Goal: Task Accomplishment & Management: Manage account settings

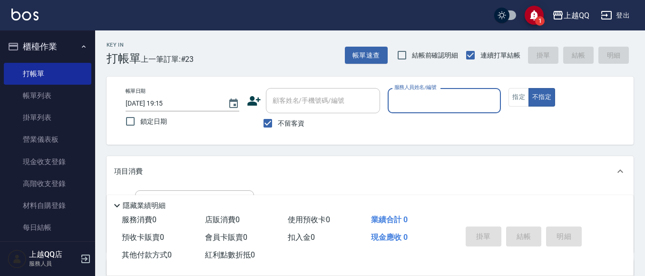
click at [287, 122] on span "不留客資" at bounding box center [291, 123] width 27 height 10
click at [278, 122] on input "不留客資" at bounding box center [268, 123] width 20 height 20
checkbox input "false"
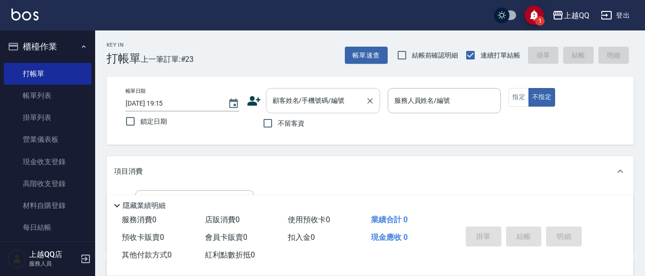
click at [293, 105] on input "顧客姓名/手機號碼/編號" at bounding box center [315, 100] width 91 height 17
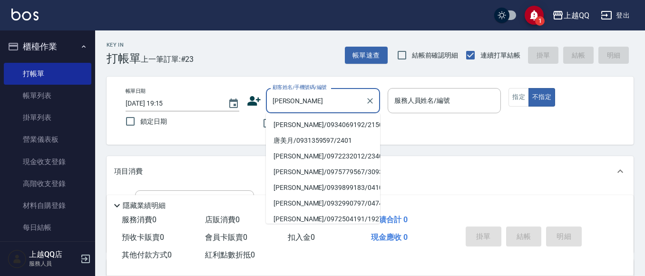
click at [283, 119] on li "[PERSON_NAME]/0934069192/2150" at bounding box center [323, 125] width 114 height 16
type input "[PERSON_NAME]/0934069192/2150"
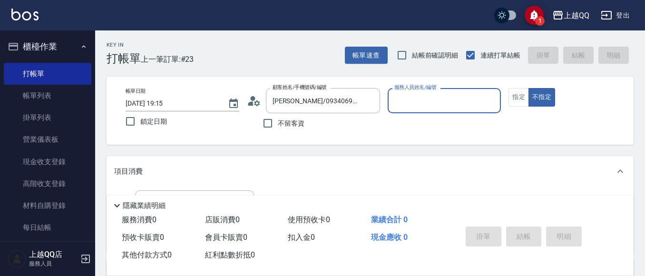
click at [258, 101] on icon at bounding box center [257, 103] width 6 height 6
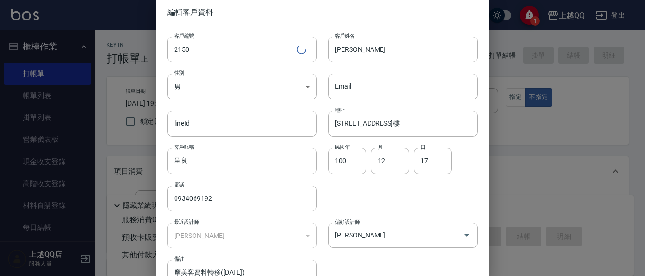
type input "欣樺-6"
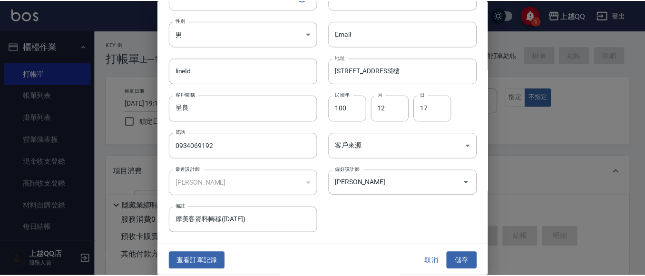
scroll to position [54, 0]
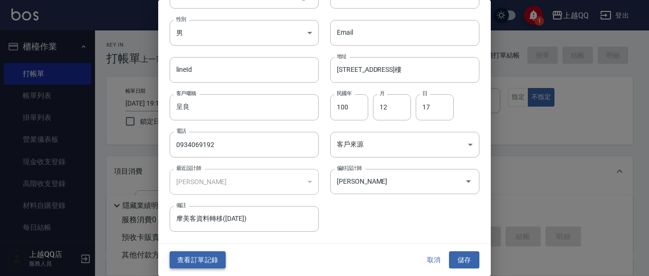
click at [216, 260] on button "查看訂單記錄" at bounding box center [198, 260] width 56 height 18
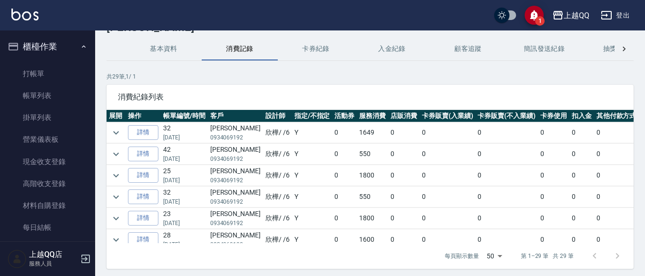
scroll to position [48, 0]
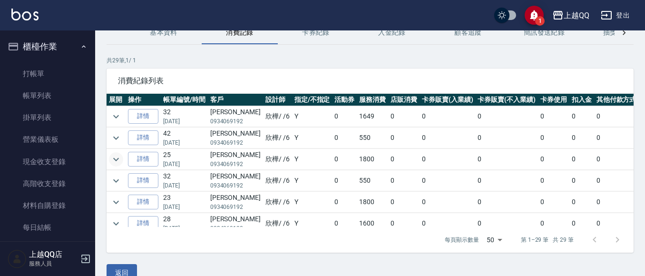
click at [123, 162] on td at bounding box center [115, 159] width 19 height 21
click at [114, 160] on icon "expand row" at bounding box center [115, 159] width 11 height 11
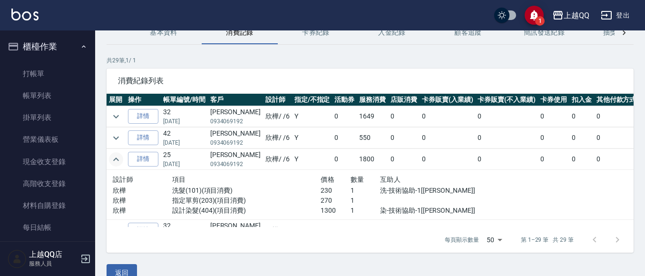
click at [118, 161] on icon "expand row" at bounding box center [115, 159] width 11 height 11
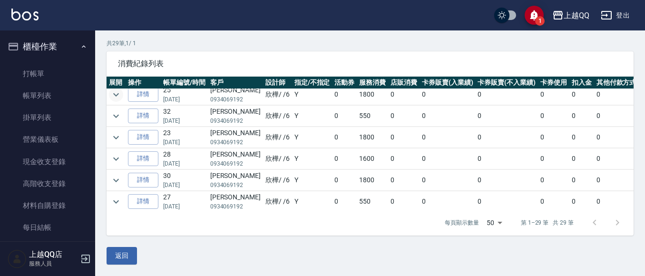
scroll to position [95, 0]
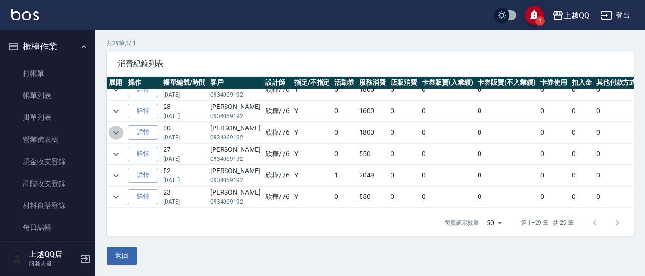
click at [120, 132] on icon "expand row" at bounding box center [115, 132] width 11 height 11
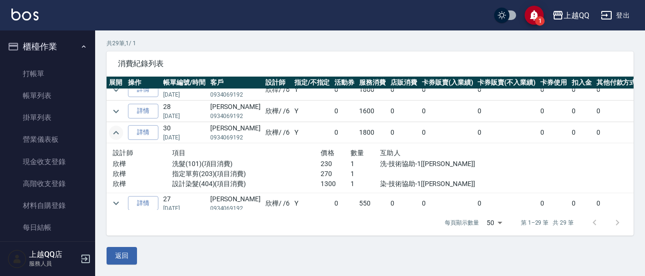
click at [120, 132] on icon "expand row" at bounding box center [115, 132] width 11 height 11
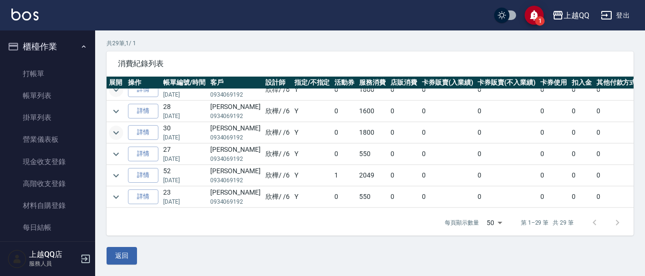
click at [113, 91] on icon "expand row" at bounding box center [115, 89] width 11 height 11
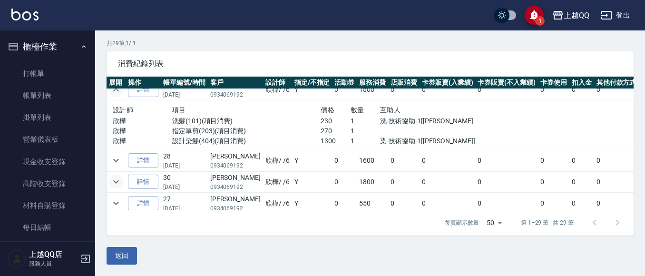
click at [113, 91] on icon "expand row" at bounding box center [115, 89] width 11 height 11
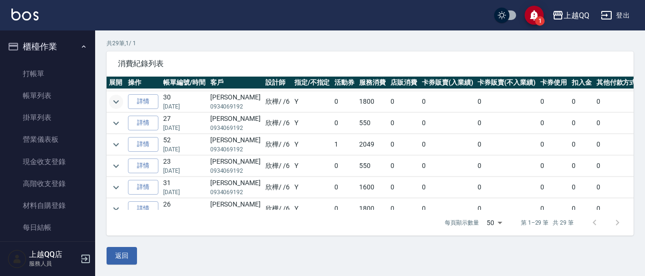
scroll to position [143, 0]
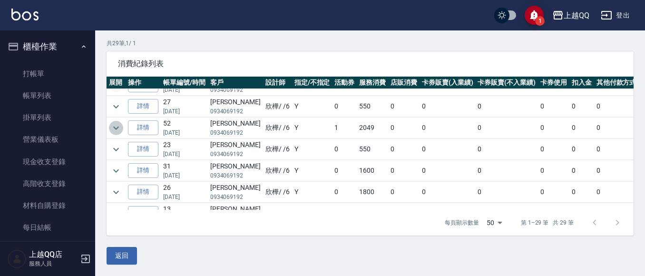
click at [118, 127] on icon "expand row" at bounding box center [115, 127] width 11 height 11
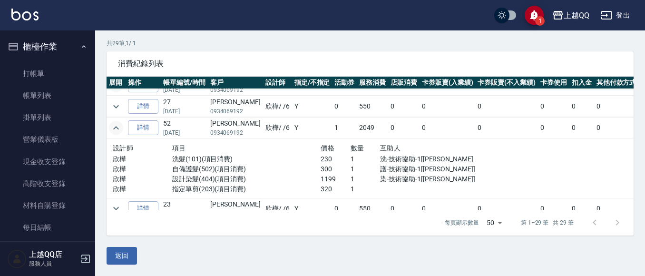
click at [118, 127] on icon "expand row" at bounding box center [115, 127] width 11 height 11
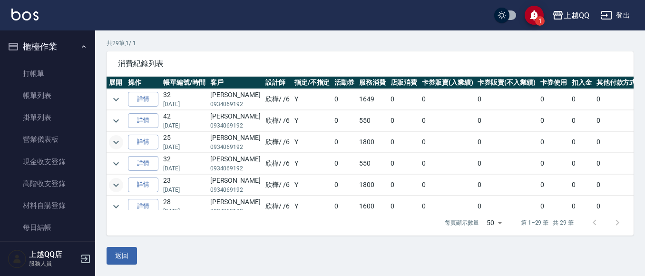
scroll to position [48, 0]
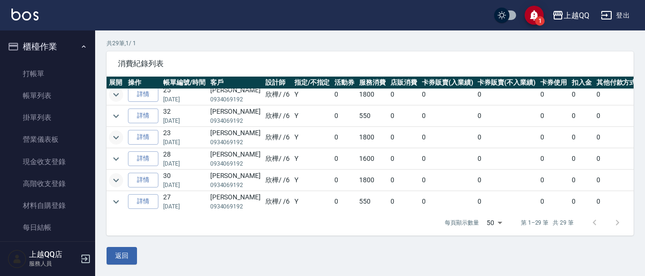
click at [116, 97] on icon "expand row" at bounding box center [115, 94] width 11 height 11
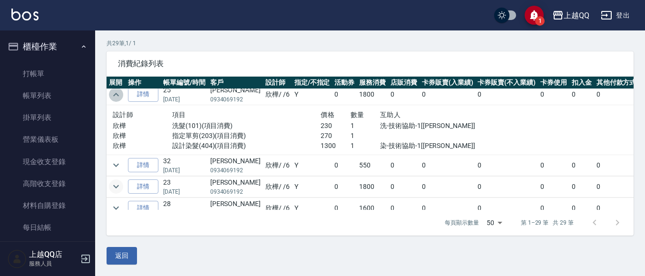
click at [116, 97] on icon "expand row" at bounding box center [115, 94] width 11 height 11
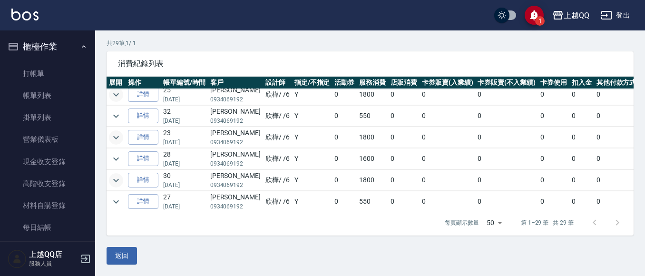
click at [118, 136] on icon "expand row" at bounding box center [116, 136] width 6 height 3
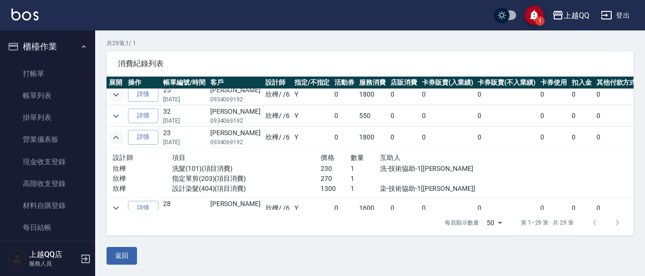
click at [118, 136] on icon "expand row" at bounding box center [115, 137] width 11 height 11
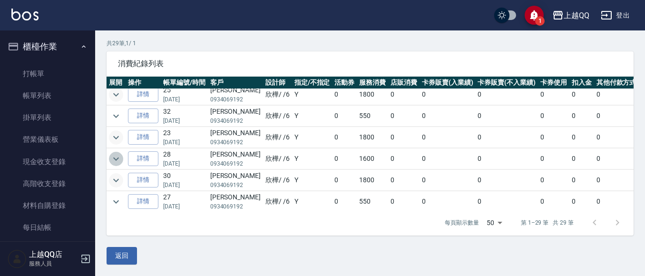
click at [117, 162] on icon "expand row" at bounding box center [115, 158] width 11 height 11
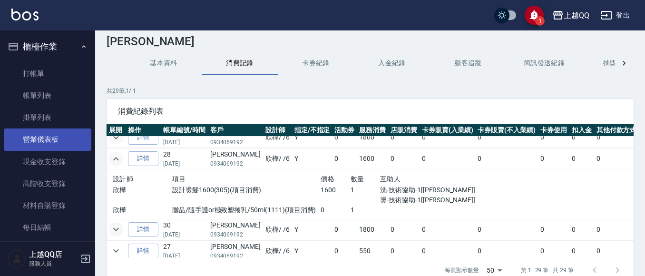
scroll to position [0, 0]
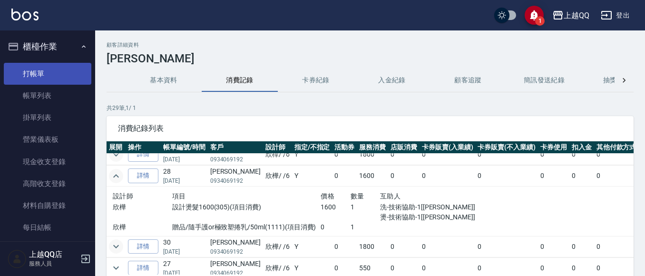
click at [53, 75] on link "打帳單" at bounding box center [47, 74] width 87 height 22
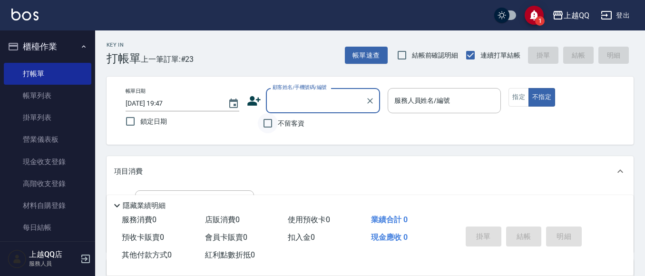
click at [264, 119] on input "不留客資" at bounding box center [268, 123] width 20 height 20
checkbox input "true"
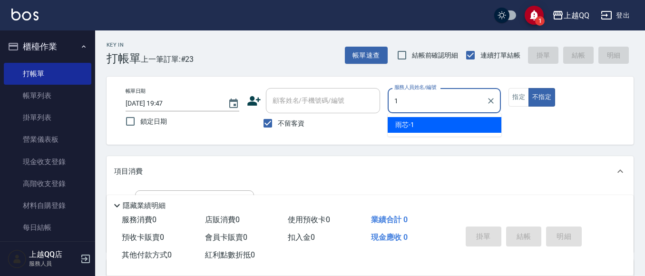
type input "雨芯-1"
type button "false"
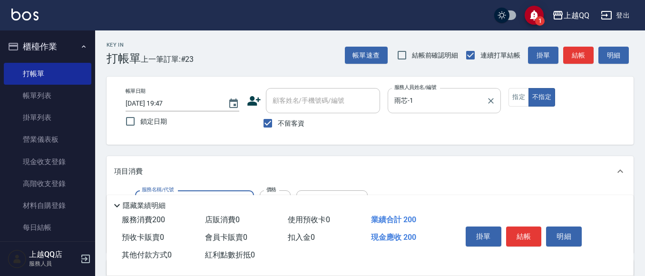
type input "洗髮(101)"
type input "250"
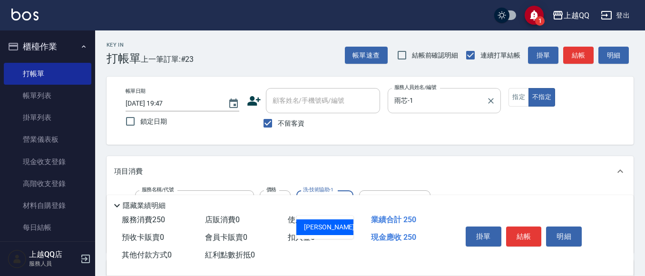
type input "心佑-17"
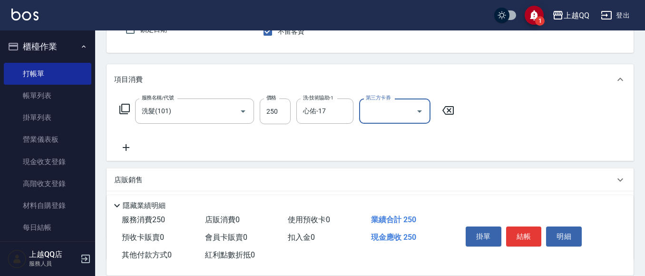
scroll to position [95, 0]
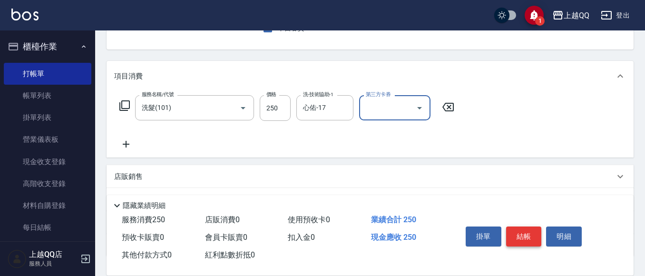
click at [522, 227] on button "結帳" at bounding box center [524, 236] width 36 height 20
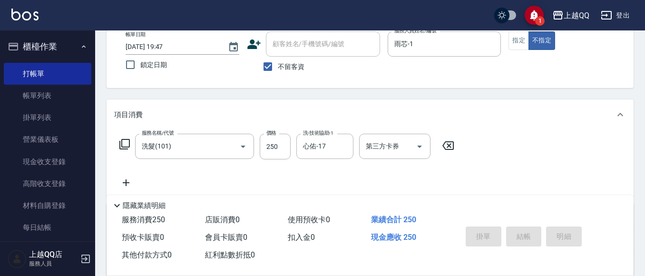
scroll to position [0, 0]
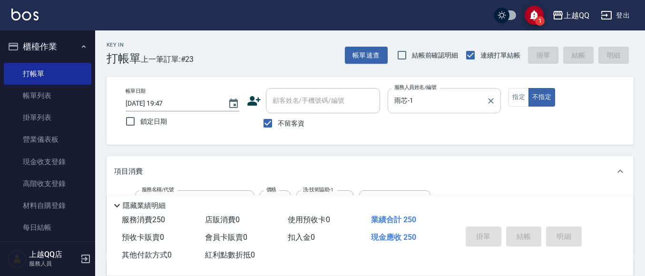
type input "[DATE] 19:54"
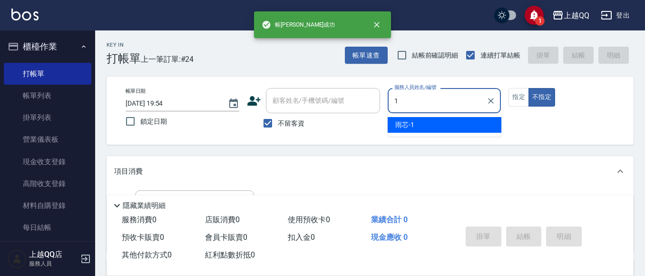
type input "雨芯-1"
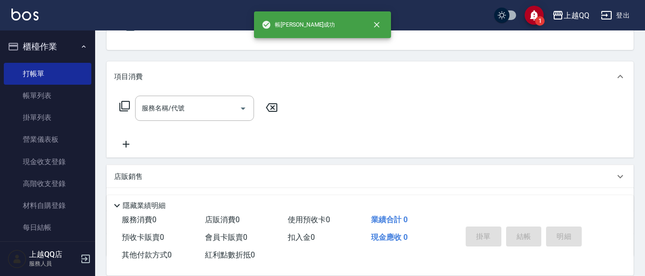
scroll to position [95, 0]
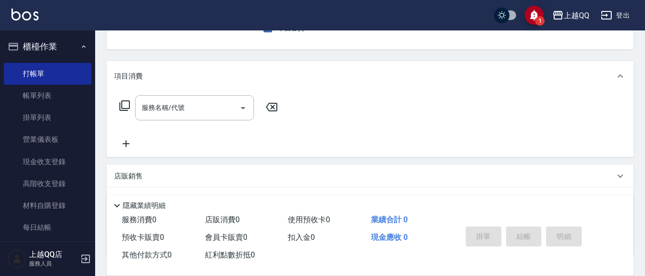
click at [123, 105] on icon at bounding box center [124, 105] width 11 height 11
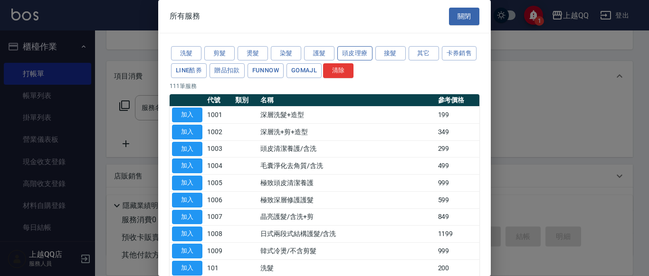
click at [355, 55] on button "頭皮理療" at bounding box center [355, 53] width 35 height 15
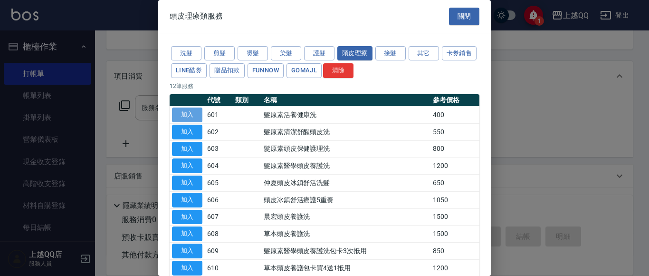
click at [191, 112] on button "加入" at bounding box center [187, 114] width 30 height 15
type input "髮原素活養健康洗(601)"
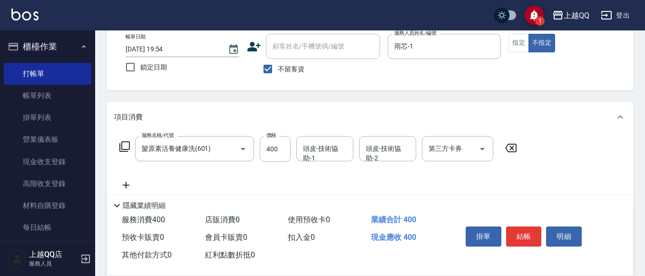
scroll to position [143, 0]
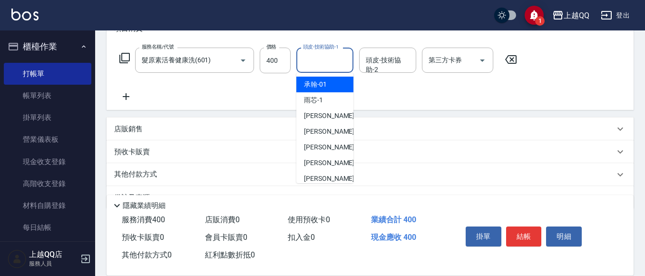
click at [326, 64] on input "頭皮-技術協助-1" at bounding box center [324, 60] width 48 height 17
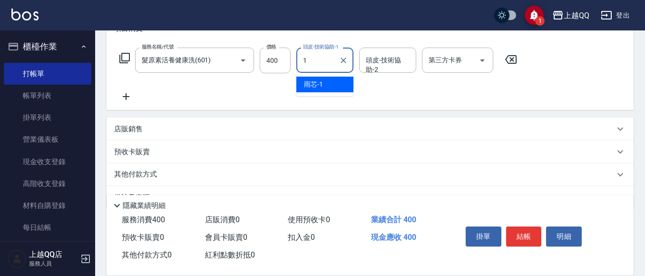
type input "雨芯-1"
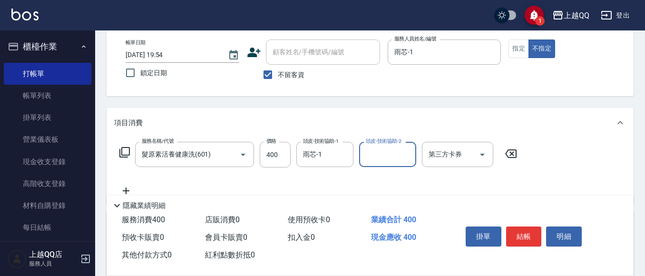
scroll to position [48, 0]
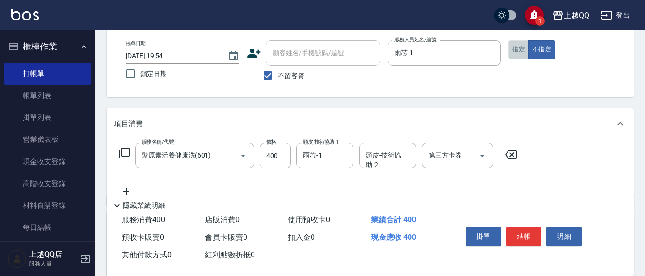
drag, startPoint x: 524, startPoint y: 52, endPoint x: 511, endPoint y: 62, distance: 15.6
click at [515, 59] on div "帳單日期 [DATE] 19:54 鎖定日期 顧客姓名/手機號碼/編號 顧客姓名/手機號碼/編號 不留客資 服務人員姓名/編號 雨芯-1 服務人員姓名/編號 …" at bounding box center [370, 62] width 504 height 45
click at [517, 56] on button "指定" at bounding box center [518, 49] width 20 height 19
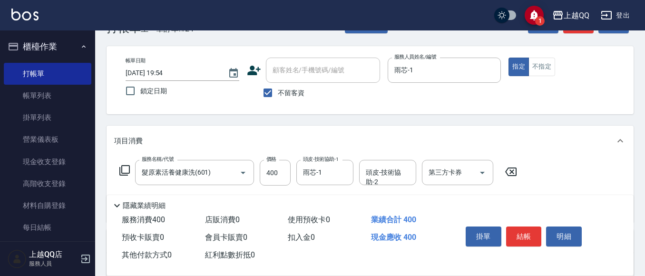
scroll to position [0, 0]
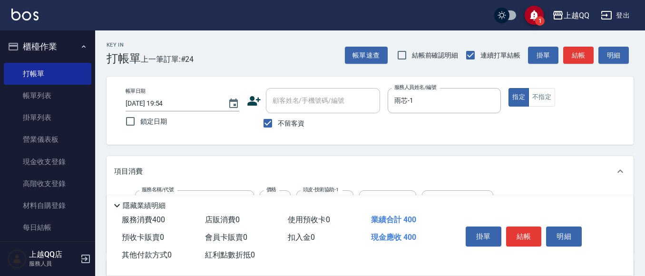
type button "true"
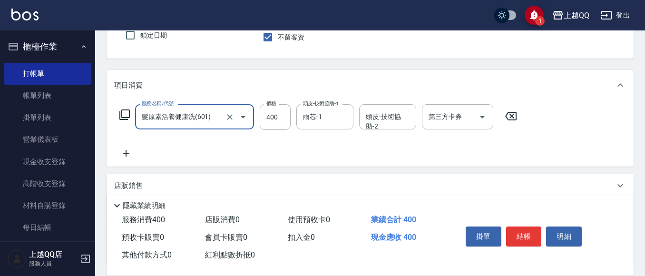
scroll to position [167, 0]
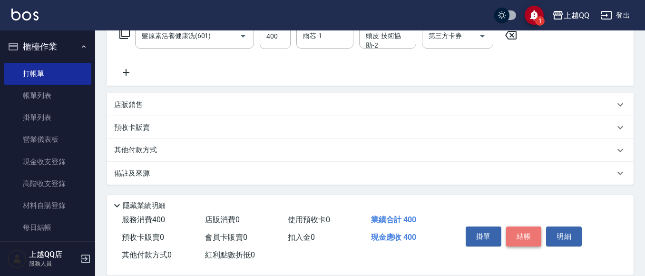
click at [531, 228] on button "結帳" at bounding box center [524, 236] width 36 height 20
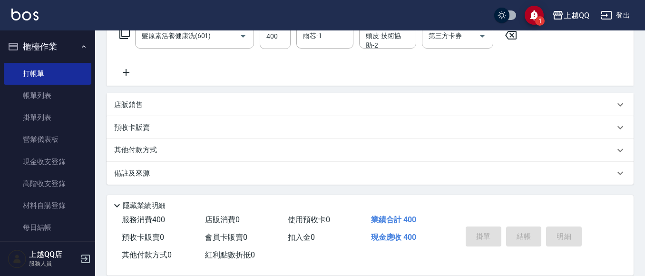
type input "[DATE] 19:55"
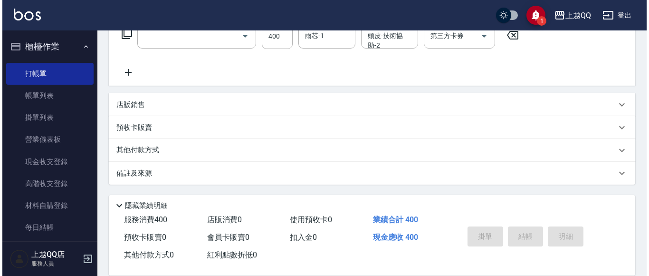
scroll to position [0, 0]
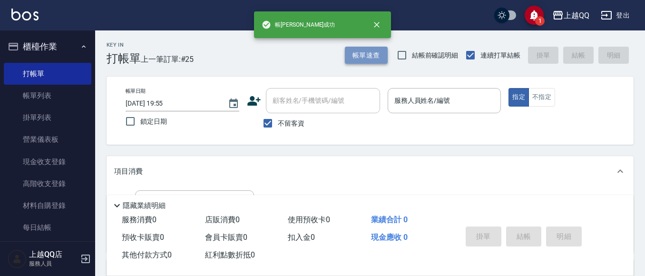
click at [371, 59] on button "帳單速查" at bounding box center [366, 56] width 43 height 18
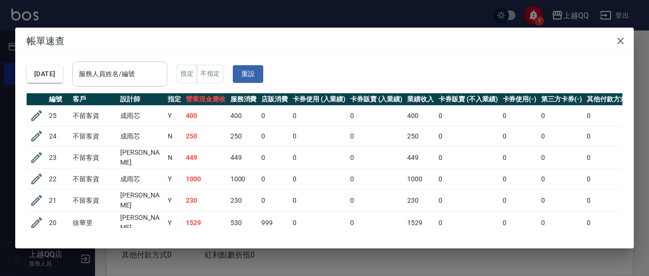
click at [163, 77] on input "服務人員姓名/編號" at bounding box center [120, 74] width 87 height 17
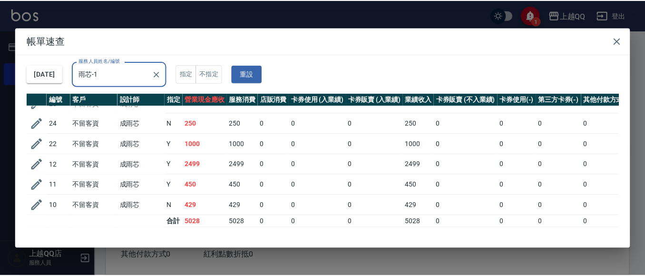
scroll to position [21, 0]
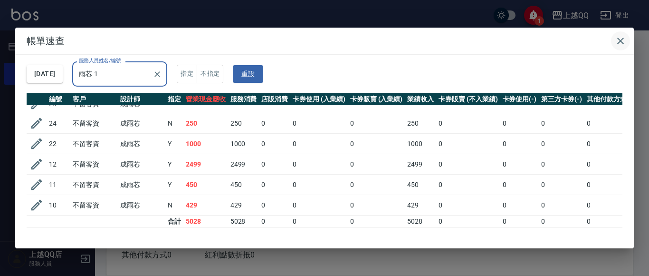
type input "雨芯-1"
click at [624, 44] on icon "button" at bounding box center [620, 40] width 11 height 11
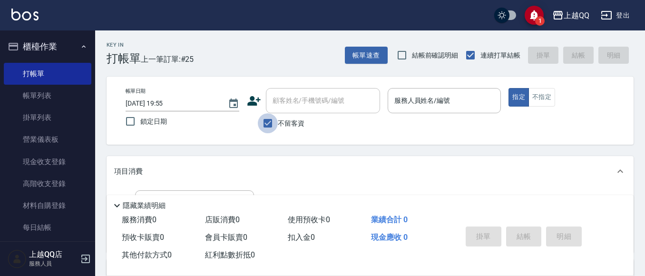
drag, startPoint x: 271, startPoint y: 119, endPoint x: 277, endPoint y: 109, distance: 11.9
click at [272, 119] on input "不留客資" at bounding box center [268, 123] width 20 height 20
checkbox input "false"
click at [279, 107] on input "顧客姓名/手機號碼/編號" at bounding box center [315, 100] width 91 height 17
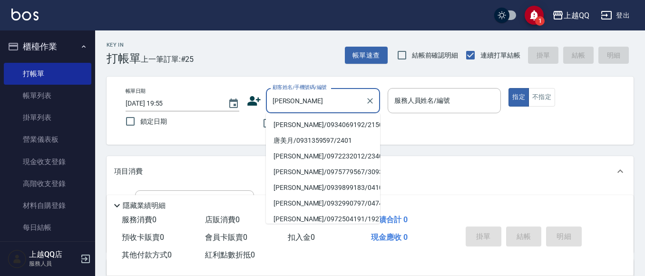
click at [309, 117] on li "[PERSON_NAME]/0934069192/2150" at bounding box center [323, 125] width 114 height 16
type input "[PERSON_NAME]/0934069192/2150"
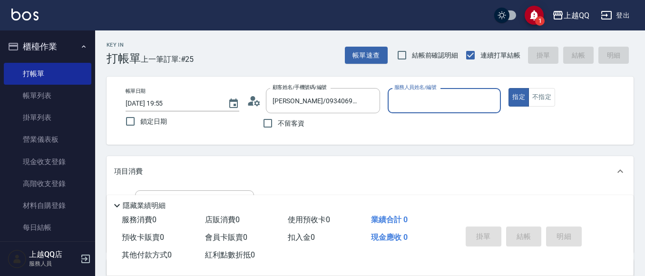
type input "欣樺-6"
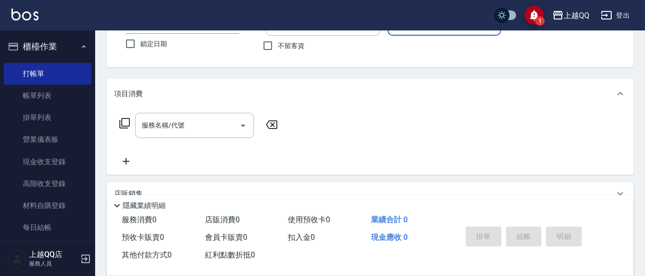
scroll to position [95, 0]
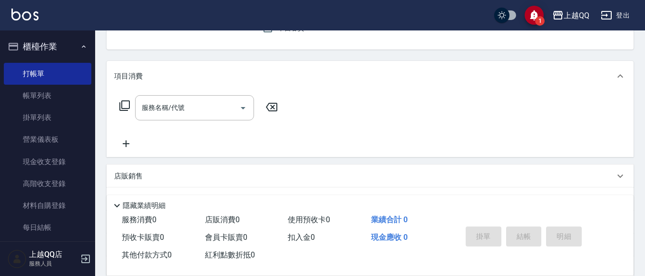
click at [211, 109] on input "服務名稱/代號" at bounding box center [187, 107] width 96 height 17
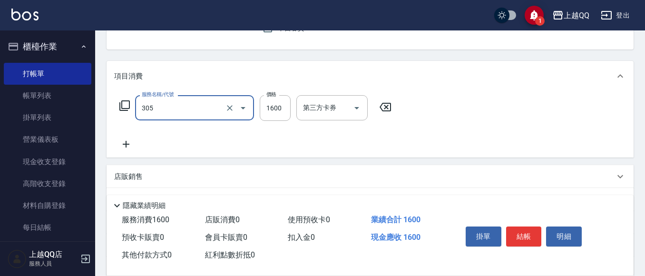
type input "設計燙髮1600(305)"
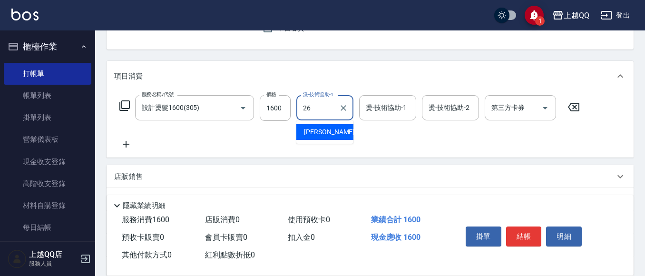
type input "2"
type input "[PERSON_NAME]-16"
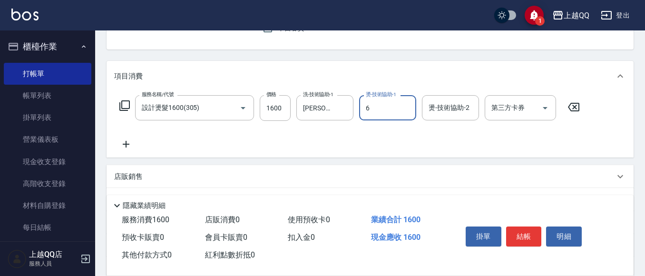
type input "欣樺-6"
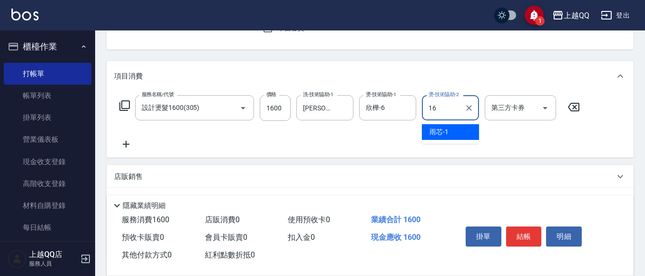
type input "[PERSON_NAME]-16"
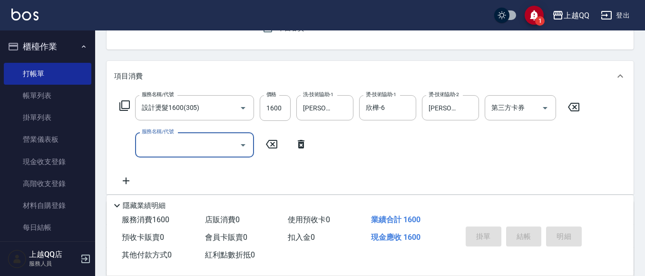
type input "[DATE] 19:56"
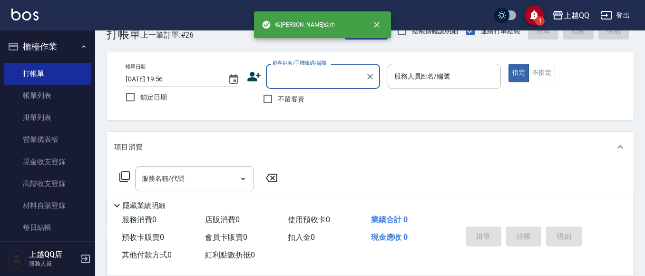
scroll to position [0, 0]
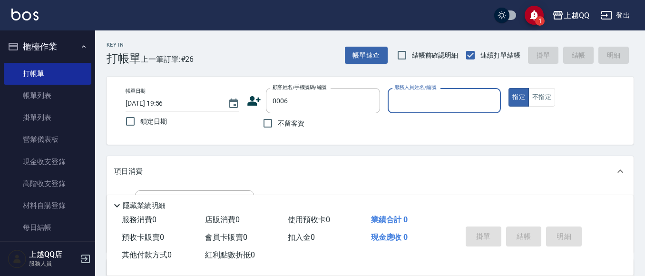
click at [508, 88] on button "指定" at bounding box center [518, 97] width 20 height 19
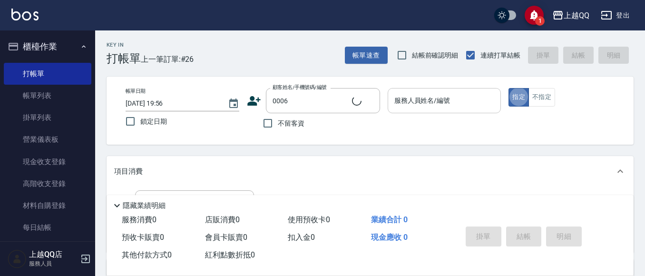
type input "[PERSON_NAME]/0935695722/0006"
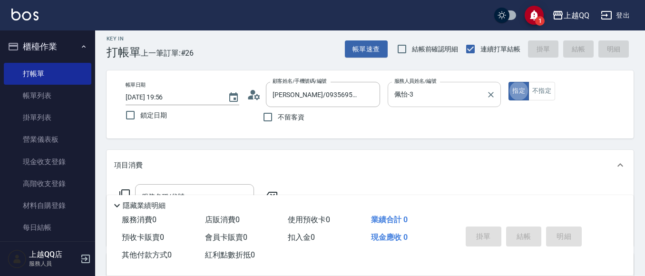
scroll to position [48, 0]
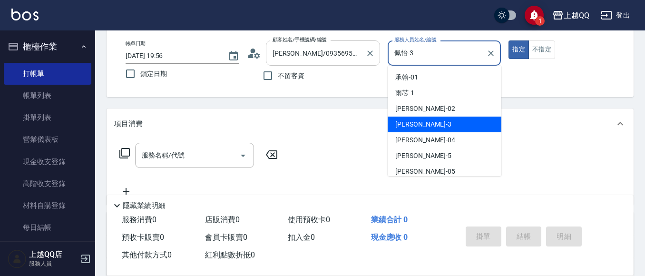
drag, startPoint x: 434, startPoint y: 53, endPoint x: 340, endPoint y: 46, distance: 94.9
click at [340, 46] on div "帳單日期 [DATE] 19:56 鎖定日期 顧客姓名/手機號碼/編號 [PERSON_NAME]/0935695722/0006 顧客姓名/手機號碼/編號 …" at bounding box center [370, 62] width 504 height 45
type input "欣樺-6"
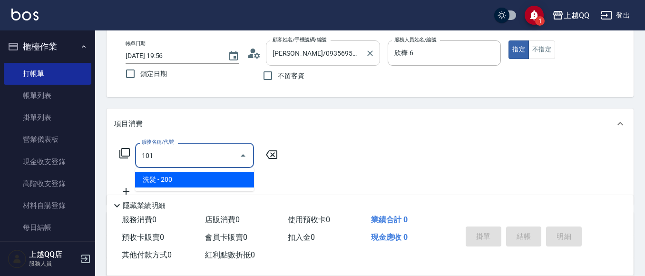
type input "洗髮(101)"
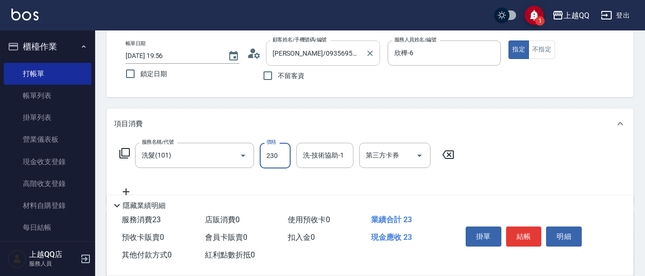
type input "230"
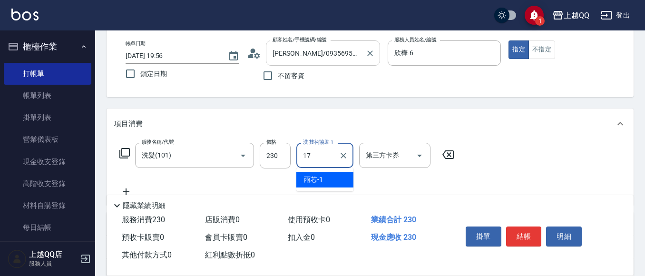
type input "心佑-17"
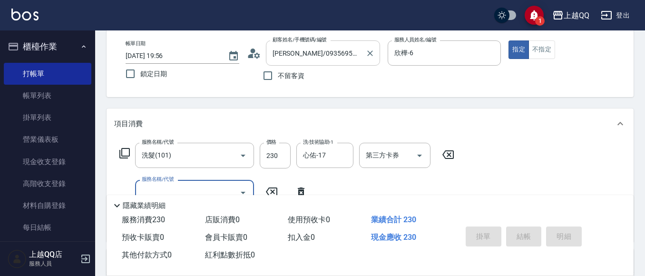
type input "[DATE] 19:57"
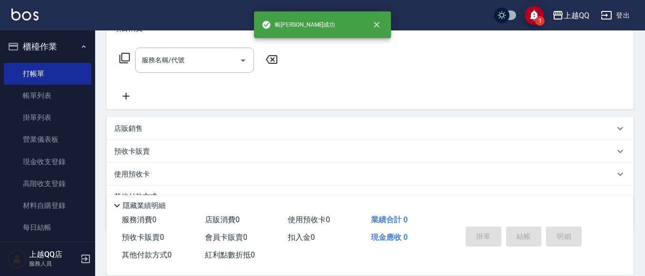
type input "[PERSON_NAME]/0932153298/1290"
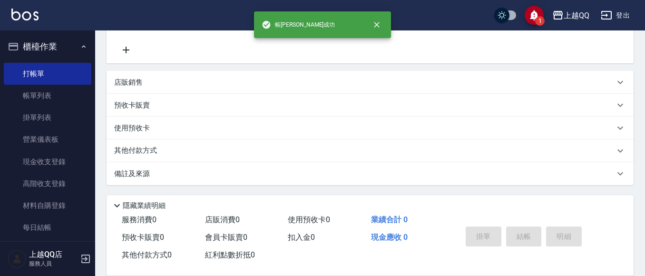
type input "欣樺-6"
click at [152, 131] on icon at bounding box center [155, 127] width 11 height 11
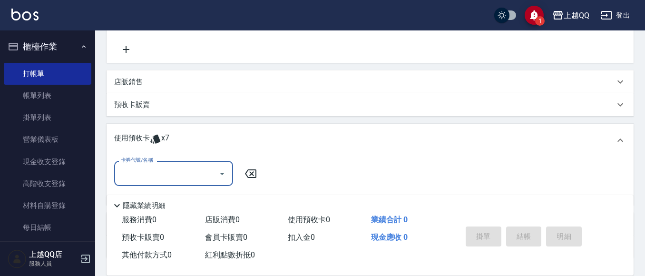
scroll to position [0, 0]
click at [163, 162] on div "卡券代號/名稱" at bounding box center [173, 173] width 119 height 25
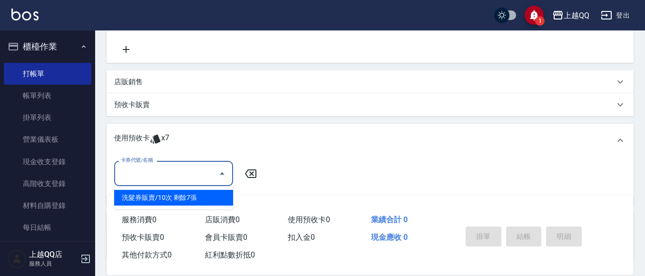
drag, startPoint x: 178, startPoint y: 202, endPoint x: 199, endPoint y: 189, distance: 24.3
click at [179, 201] on div "洗髮券販賣/10次 剩餘7張" at bounding box center [173, 198] width 119 height 16
type input "洗髮券販賣/10次"
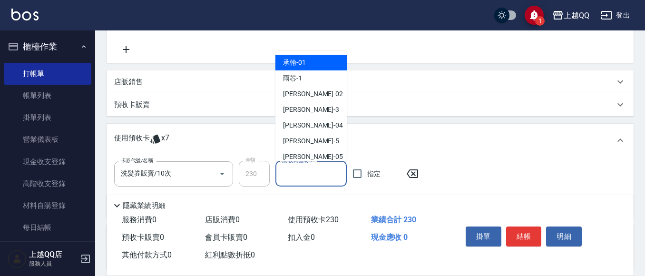
click at [309, 177] on input "洗-技術協助-1" at bounding box center [311, 173] width 63 height 17
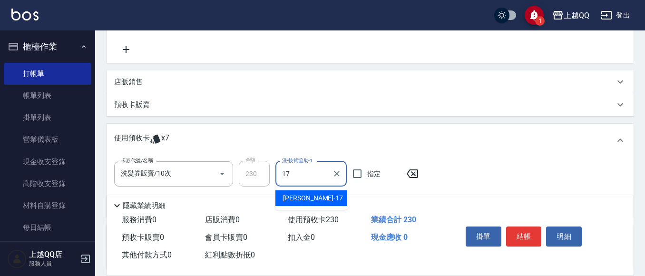
type input "心佑-17"
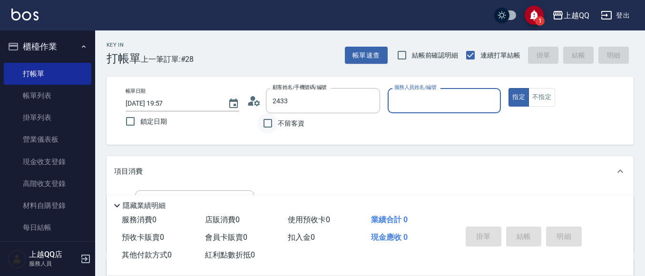
type input "[PERSON_NAME]/000000000000/2433"
type input "欣樺-6"
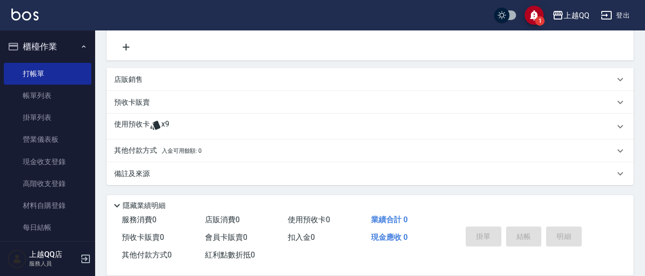
scroll to position [192, 0]
click at [158, 126] on icon at bounding box center [155, 124] width 10 height 9
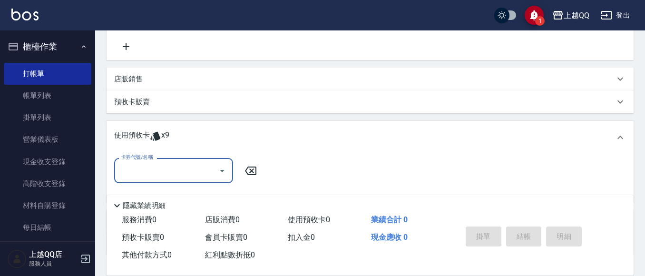
scroll to position [0, 0]
click at [176, 169] on input "卡券代號/名稱" at bounding box center [166, 170] width 96 height 17
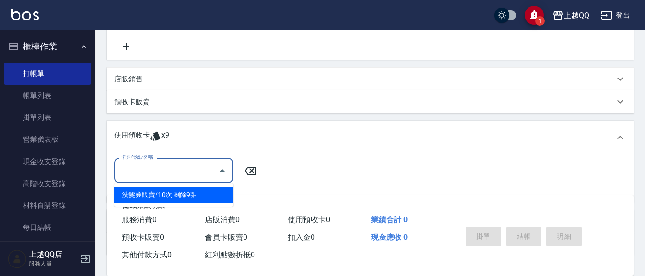
drag, startPoint x: 197, startPoint y: 189, endPoint x: 240, endPoint y: 185, distance: 42.5
click at [197, 190] on div "洗髮券販賣/10次 剩餘9張" at bounding box center [173, 195] width 119 height 16
type input "洗髮券販賣/10次"
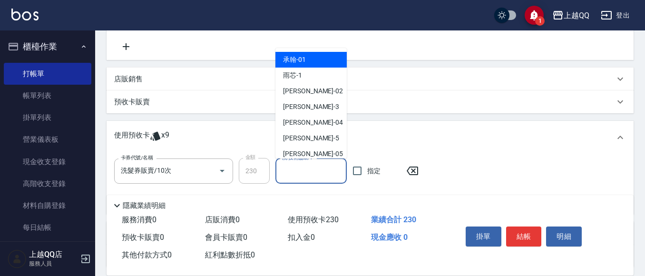
click at [286, 167] on input "洗-技術協助-1" at bounding box center [311, 171] width 63 height 17
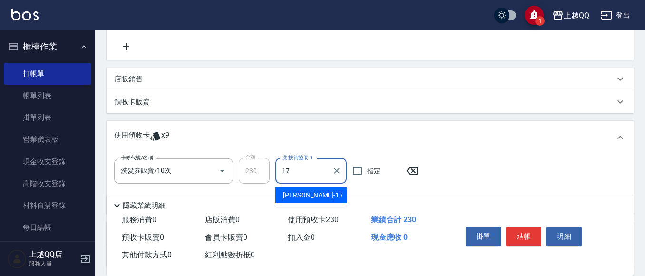
type input "心佑-17"
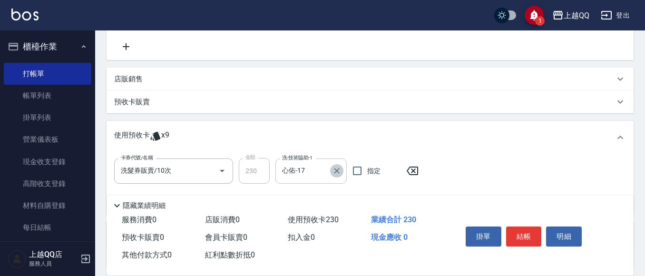
click at [332, 171] on icon "Clear" at bounding box center [337, 171] width 10 height 10
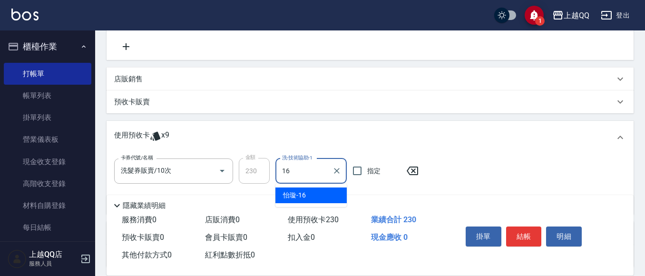
type input "[PERSON_NAME]-16"
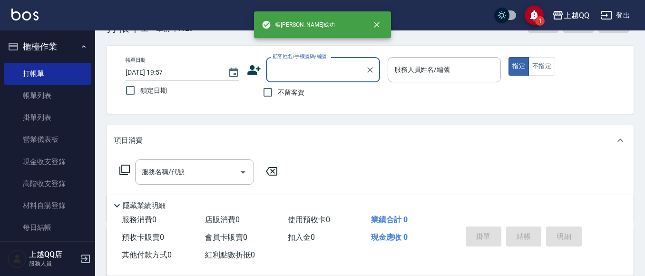
scroll to position [48, 0]
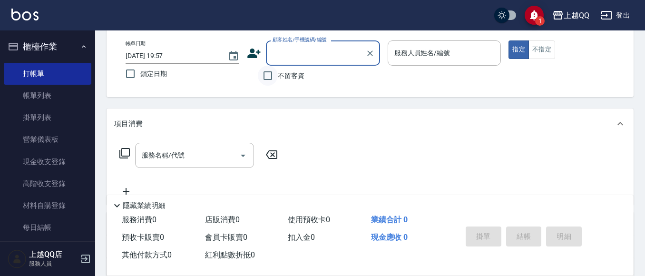
click at [277, 77] on input "不留客資" at bounding box center [268, 76] width 20 height 20
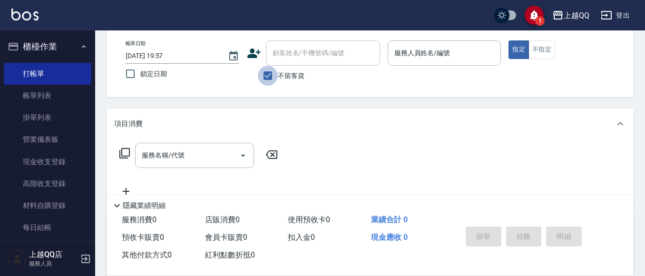
click at [277, 77] on input "不留客資" at bounding box center [268, 76] width 20 height 20
checkbox input "false"
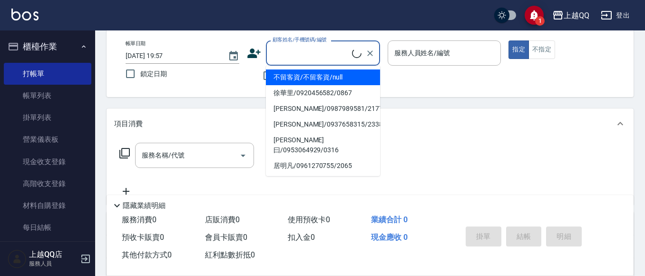
click at [286, 58] on input "顧客姓名/手機號碼/編號" at bounding box center [311, 53] width 82 height 17
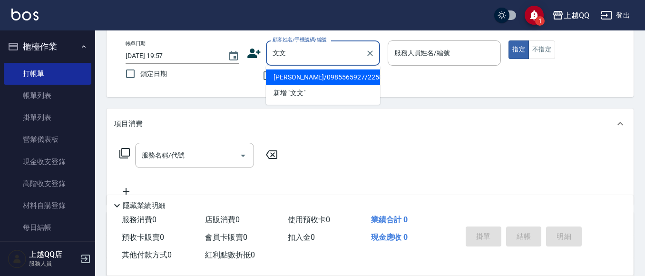
click at [334, 79] on li "[PERSON_NAME]/0985565927/2258" at bounding box center [323, 77] width 114 height 16
type input "[PERSON_NAME]/0985565927/2258"
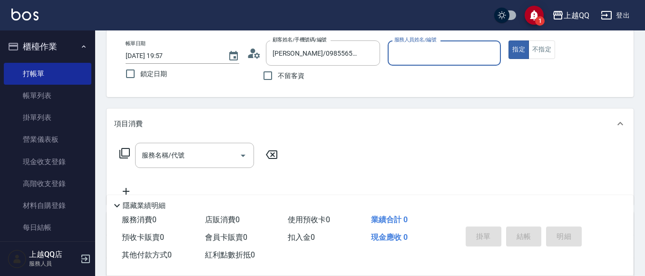
type input "欣樺-6"
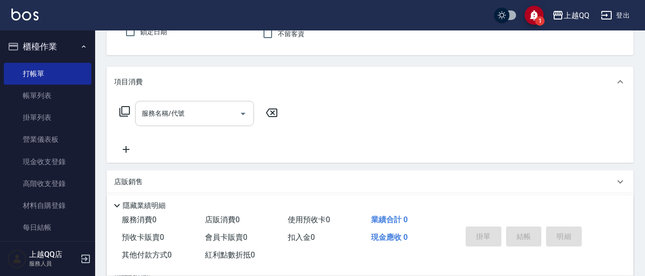
scroll to position [95, 0]
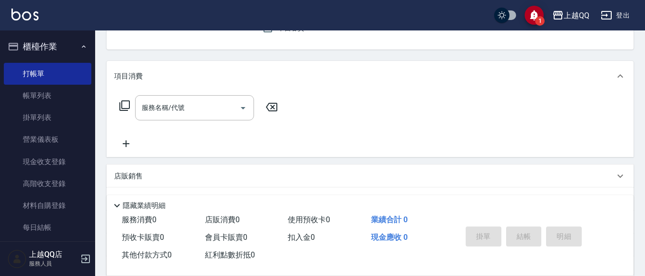
drag, startPoint x: 204, startPoint y: 109, endPoint x: 227, endPoint y: 26, distance: 85.7
click at [205, 109] on input "服務名稱/代號" at bounding box center [187, 107] width 96 height 17
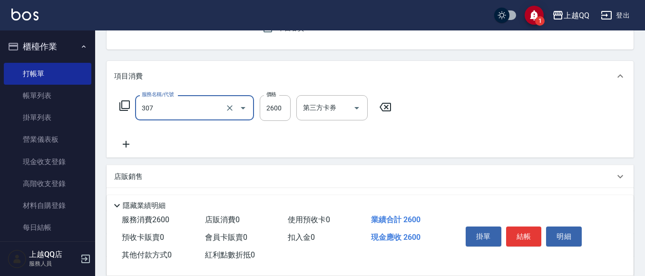
type input "設計燙髮2600(307)"
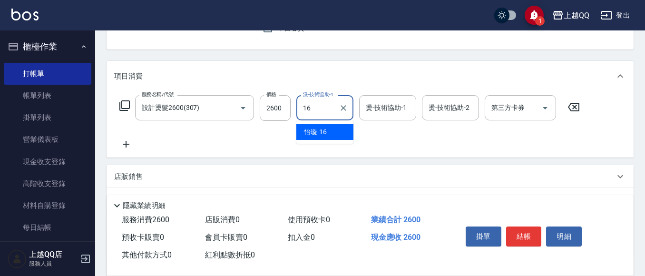
type input "[PERSON_NAME]-16"
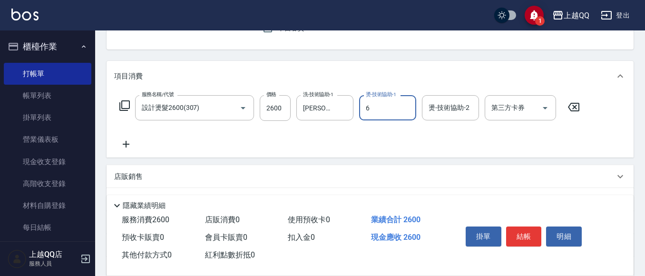
type input "欣樺-6"
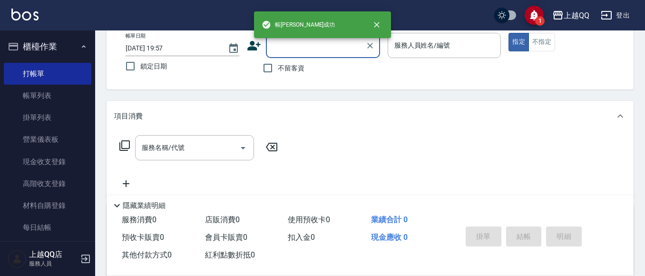
scroll to position [45, 0]
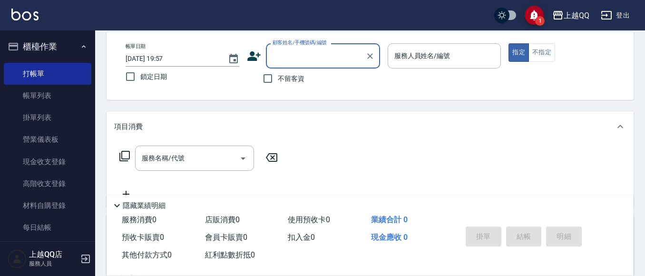
drag, startPoint x: 267, startPoint y: 85, endPoint x: 278, endPoint y: 76, distance: 14.2
click at [271, 81] on input "不留客資" at bounding box center [268, 78] width 20 height 20
checkbox input "true"
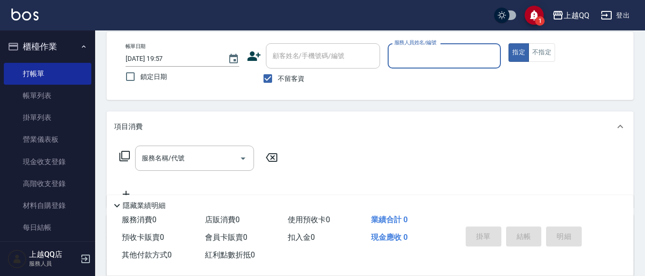
type input "5"
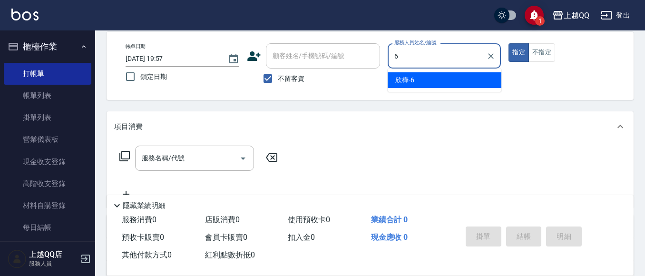
type input "欣樺-6"
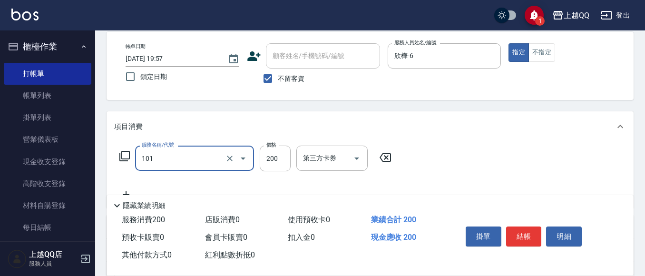
type input "洗髮(101)"
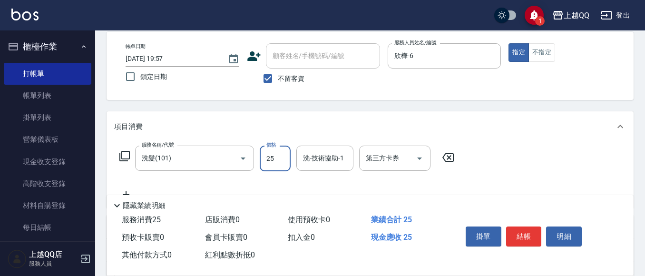
type input "250"
type input "6"
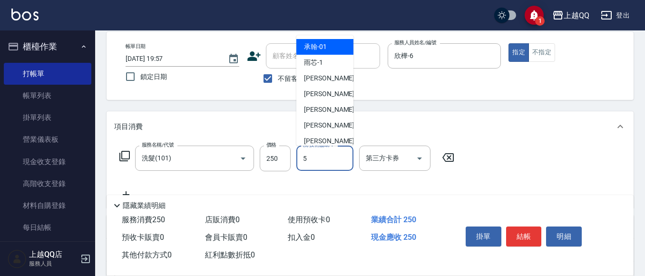
type input "[PERSON_NAME]5"
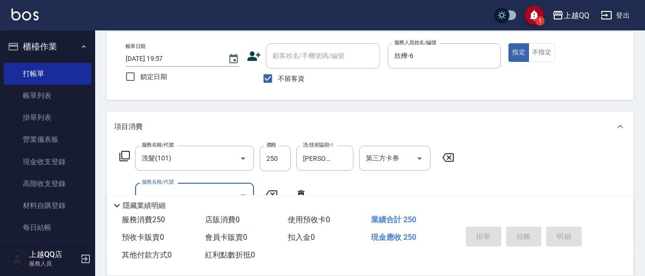
type input "[DATE] 19:58"
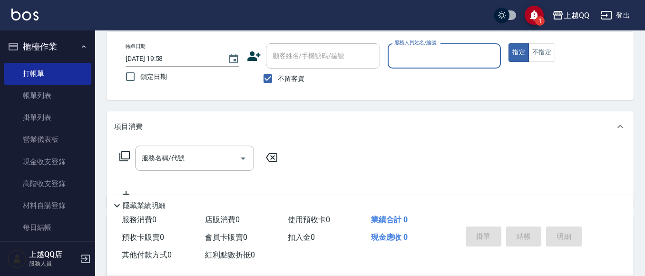
drag, startPoint x: 278, startPoint y: 80, endPoint x: 286, endPoint y: 68, distance: 14.4
click at [279, 79] on span "不留客資" at bounding box center [291, 79] width 27 height 10
click at [278, 79] on input "不留客資" at bounding box center [268, 78] width 20 height 20
checkbox input "false"
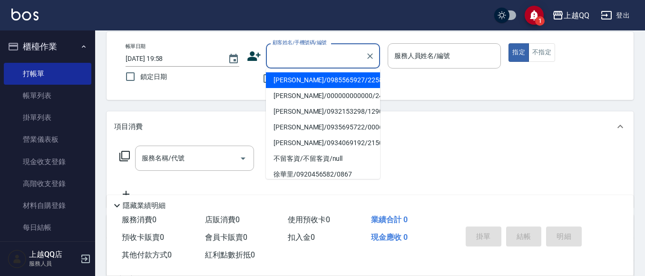
click at [294, 57] on input "顧客姓名/手機號碼/編號" at bounding box center [315, 56] width 91 height 17
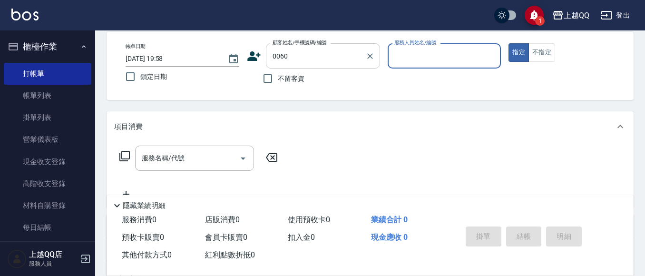
click at [508, 43] on button "指定" at bounding box center [518, 52] width 20 height 19
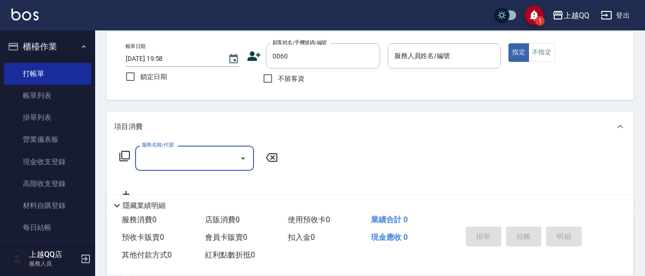
type input "[PERSON_NAME]/0918968932/0060"
type input "欣樺-6"
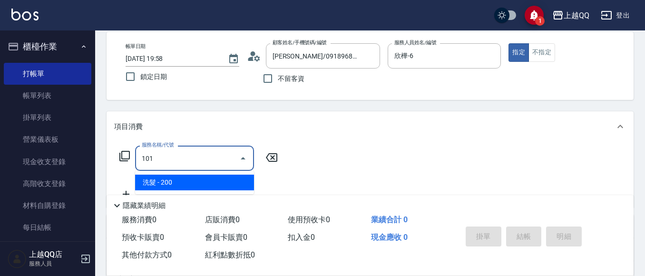
type input "洗髮(101)"
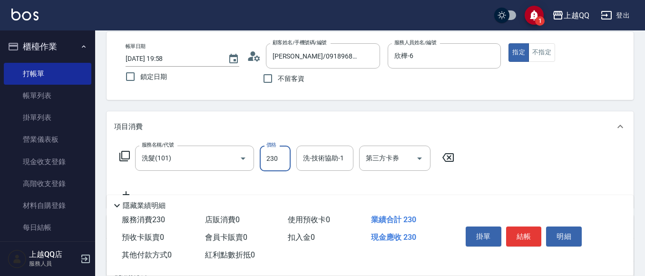
type input "230"
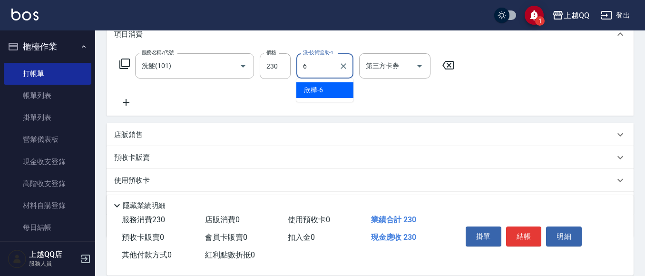
scroll to position [92, 0]
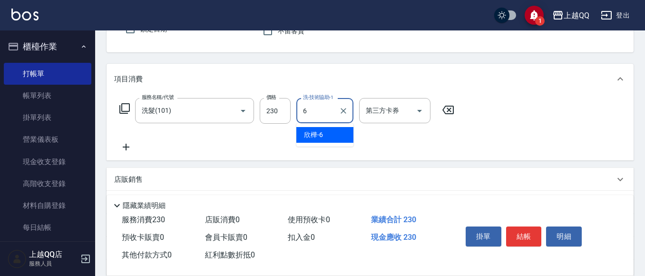
type input "欣樺-6"
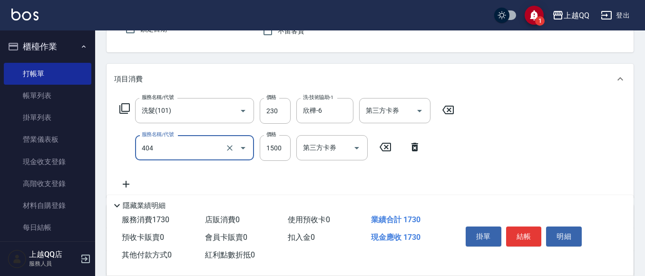
type input "設計染髮(404)"
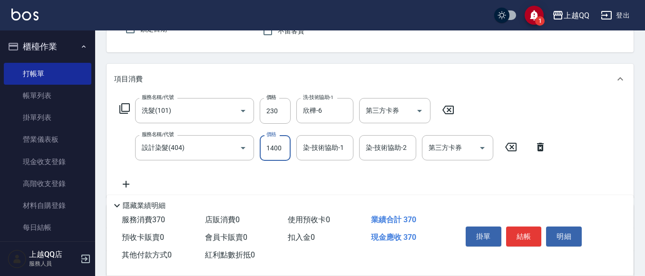
type input "1400"
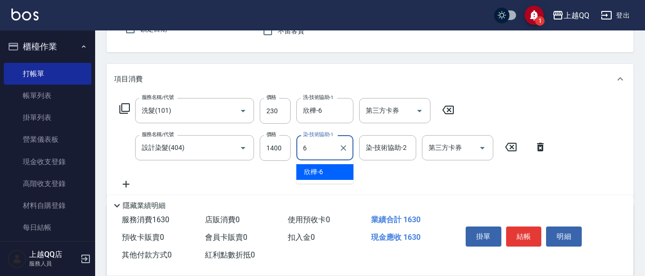
type input "欣樺-6"
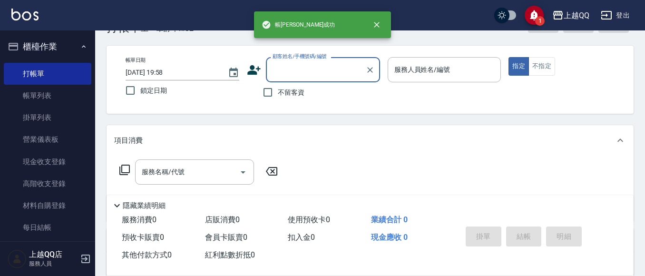
scroll to position [48, 0]
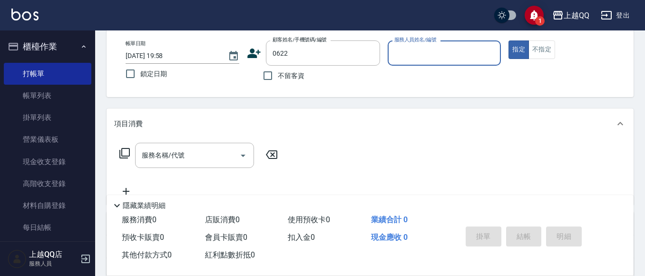
click at [508, 40] on button "指定" at bounding box center [518, 49] width 20 height 19
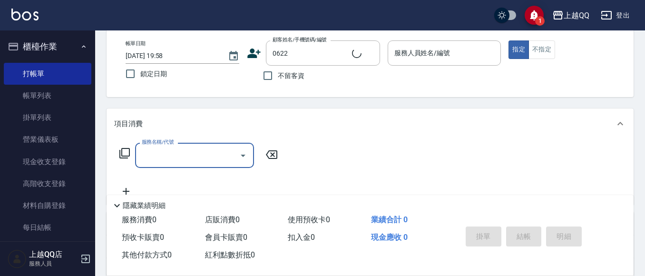
type input "[PERSON_NAME]/0928528535/0622"
type input "欣樺-6"
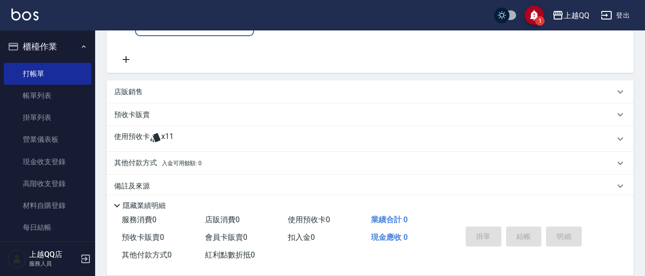
scroll to position [190, 0]
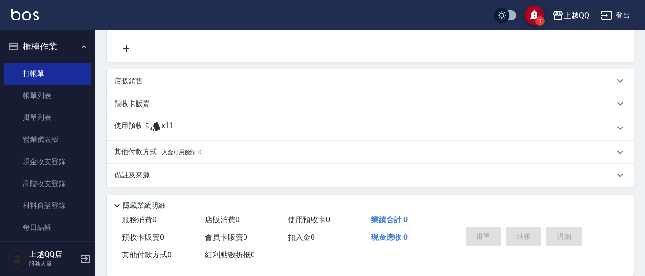
click at [150, 131] on icon at bounding box center [155, 126] width 11 height 11
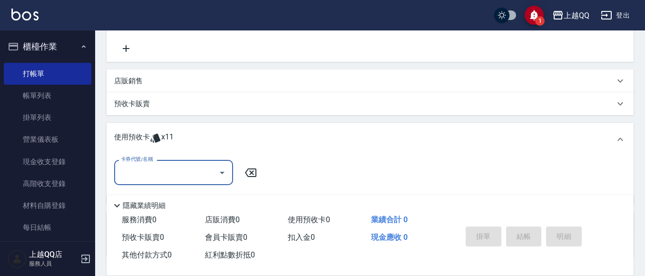
scroll to position [0, 0]
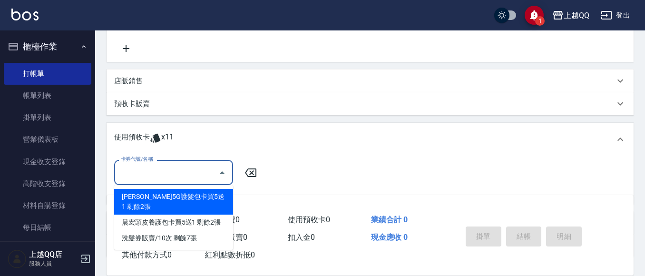
click at [180, 172] on input "卡券代號/名稱" at bounding box center [166, 172] width 96 height 17
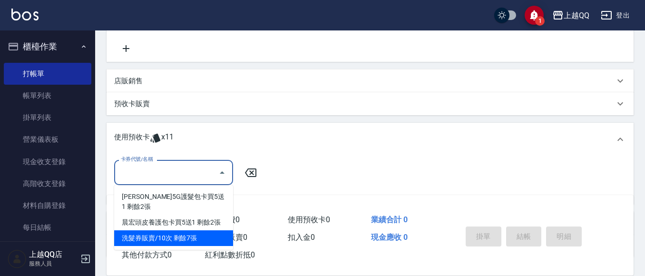
click at [197, 236] on div "洗髮券販賣/10次 剩餘7張" at bounding box center [173, 238] width 119 height 16
type input "洗髮券販賣/10次"
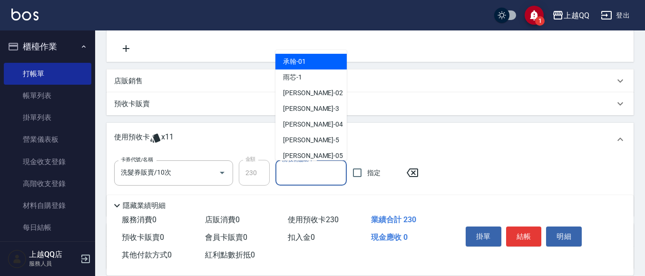
drag, startPoint x: 319, startPoint y: 169, endPoint x: 342, endPoint y: 40, distance: 131.4
click at [320, 168] on input "洗-技術協助-1" at bounding box center [311, 172] width 63 height 17
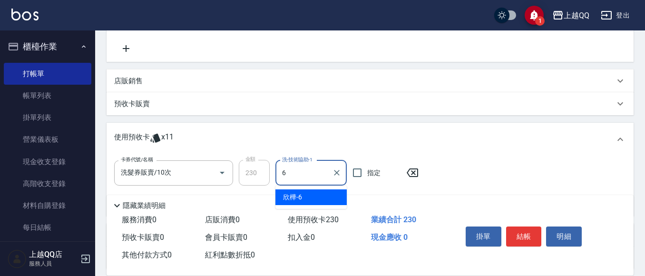
type input "欣樺-6"
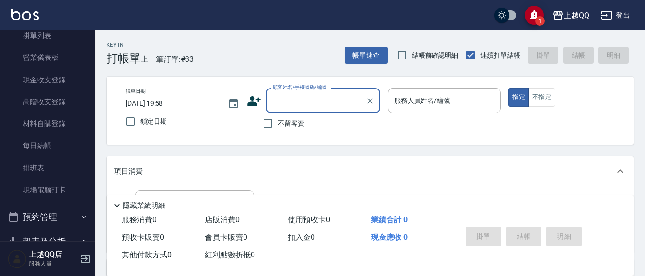
scroll to position [143, 0]
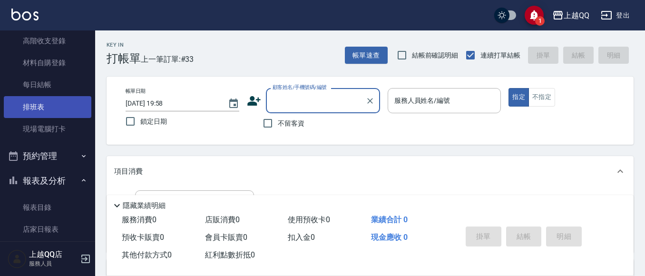
click at [42, 133] on link "現場電腦打卡" at bounding box center [47, 129] width 87 height 22
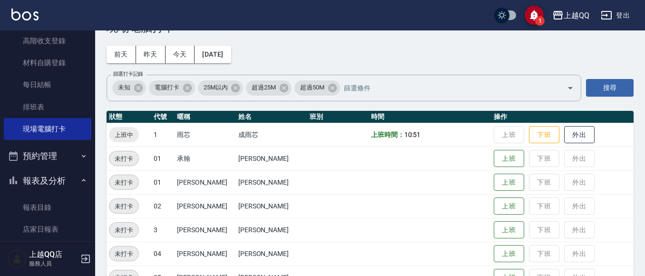
scroll to position [48, 0]
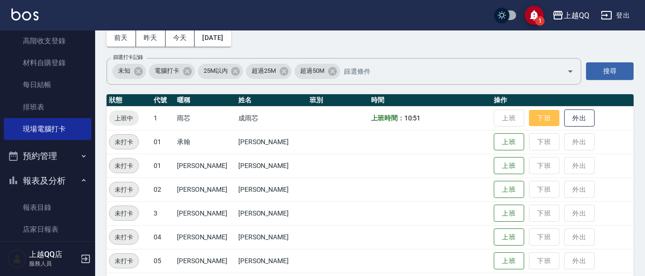
click at [529, 121] on button "下班" at bounding box center [544, 118] width 30 height 17
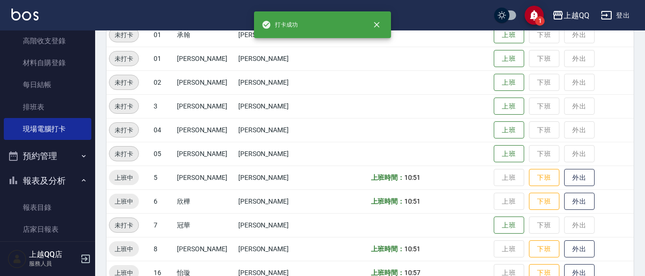
scroll to position [190, 0]
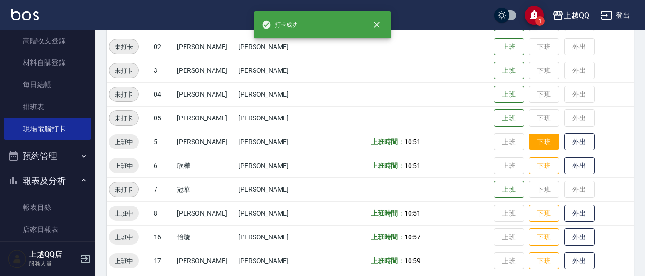
click at [541, 139] on button "下班" at bounding box center [544, 142] width 30 height 17
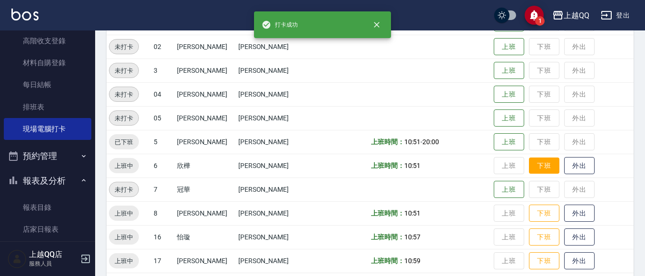
click at [529, 161] on button "下班" at bounding box center [544, 165] width 30 height 17
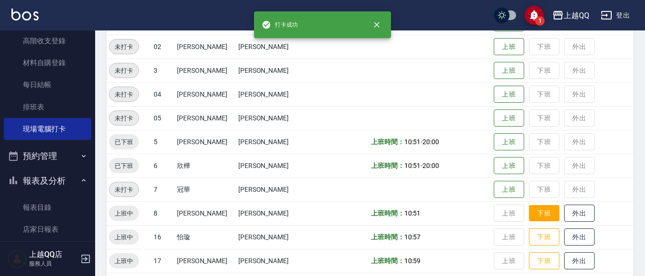
click at [535, 209] on button "下班" at bounding box center [544, 213] width 30 height 17
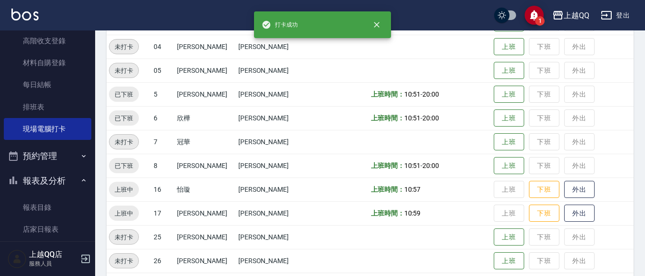
drag, startPoint x: 534, startPoint y: 192, endPoint x: 468, endPoint y: 175, distance: 67.8
click at [534, 192] on button "下班" at bounding box center [544, 190] width 30 height 18
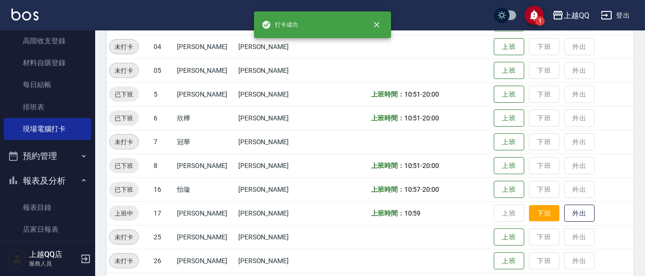
click at [535, 215] on button "下班" at bounding box center [544, 213] width 30 height 17
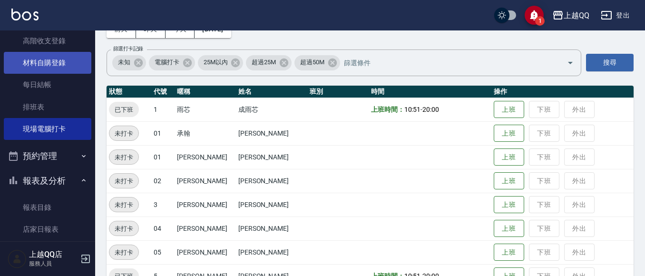
scroll to position [0, 0]
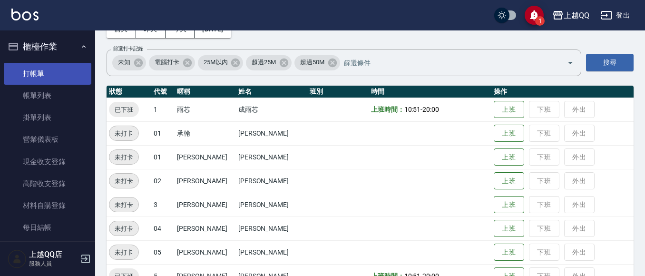
click at [57, 77] on link "打帳單" at bounding box center [47, 74] width 87 height 22
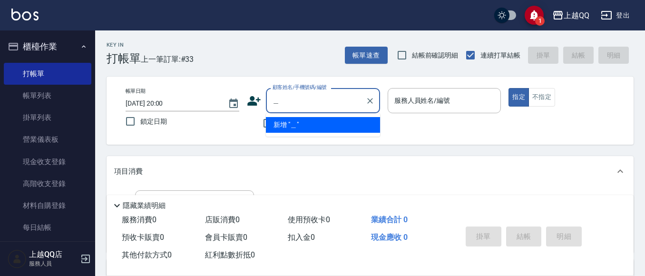
type input "＿"
click at [216, 44] on div "Key In 打帳單 上一筆訂單:#33 帳單速查 結帳前確認明細 連續打單結帳 掛單 結帳 明細" at bounding box center [364, 47] width 538 height 35
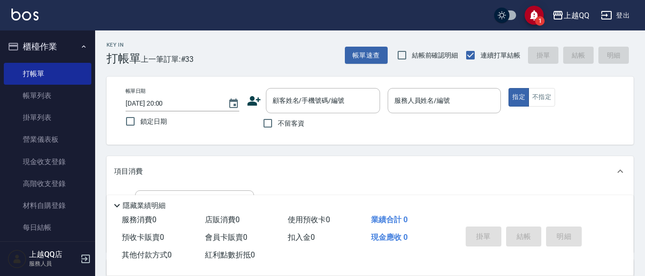
click at [298, 119] on span "不留客資" at bounding box center [291, 123] width 27 height 10
click at [278, 119] on input "不留客資" at bounding box center [268, 123] width 20 height 20
checkbox input "true"
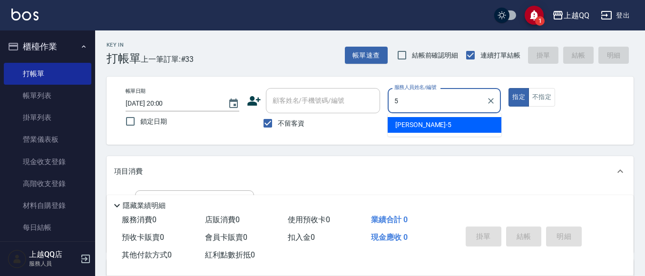
type input "[PERSON_NAME]5"
type button "true"
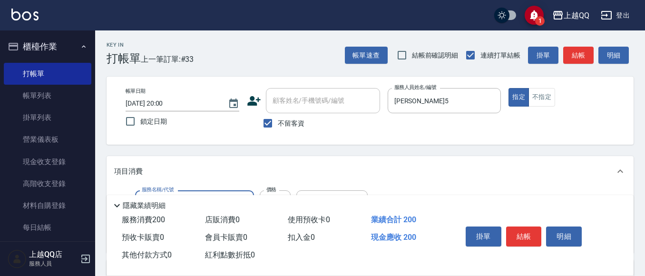
type input "洗髮(101)"
type input "230"
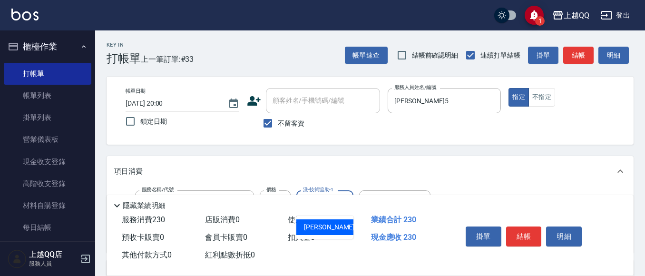
type input "[PERSON_NAME]5"
type input "不指定單剪(202)"
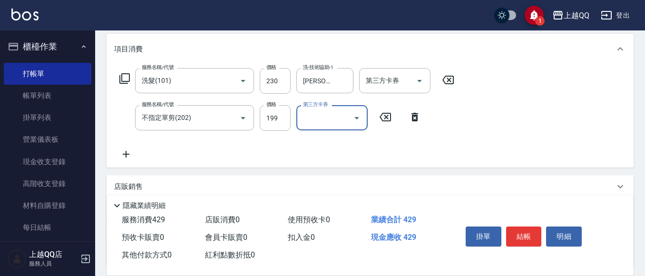
scroll to position [143, 0]
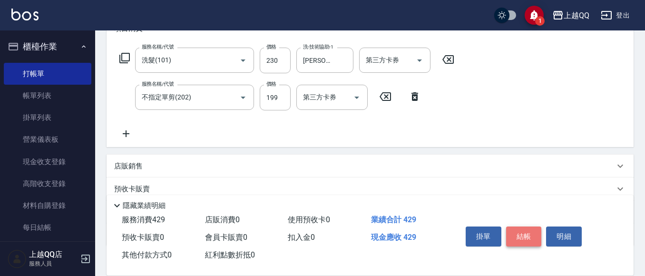
click at [522, 240] on button "結帳" at bounding box center [524, 236] width 36 height 20
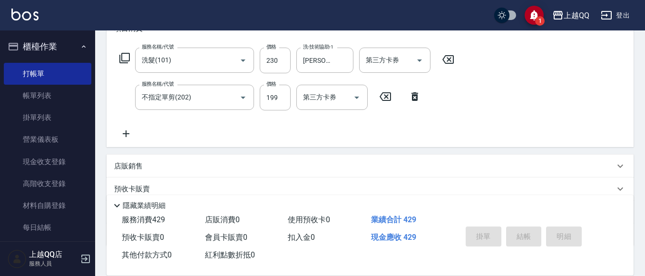
type input "[DATE] 20:03"
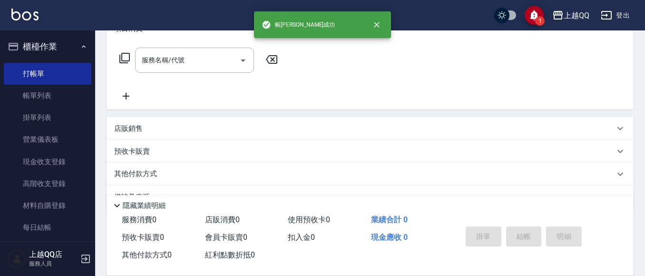
scroll to position [0, 0]
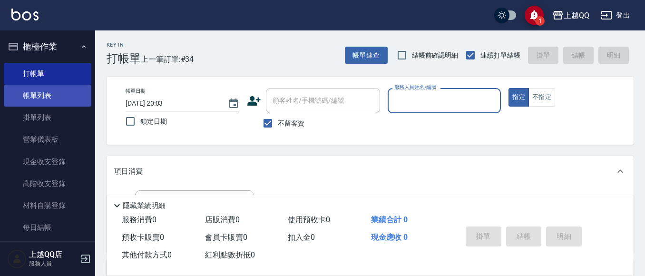
click at [43, 96] on link "帳單列表" at bounding box center [47, 96] width 87 height 22
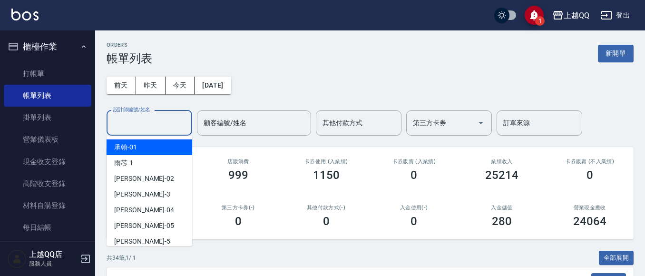
click at [149, 127] on input "設計師編號/姓名" at bounding box center [149, 123] width 77 height 17
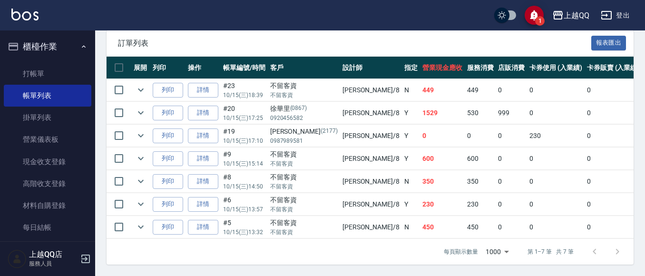
scroll to position [242, 0]
type input "[PERSON_NAME]-8"
click at [144, 84] on icon "expand row" at bounding box center [140, 89] width 11 height 11
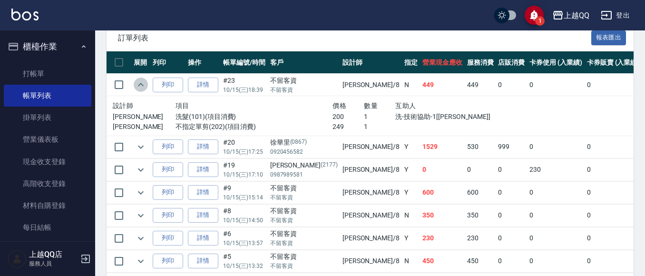
click at [144, 84] on icon "expand row" at bounding box center [140, 84] width 11 height 11
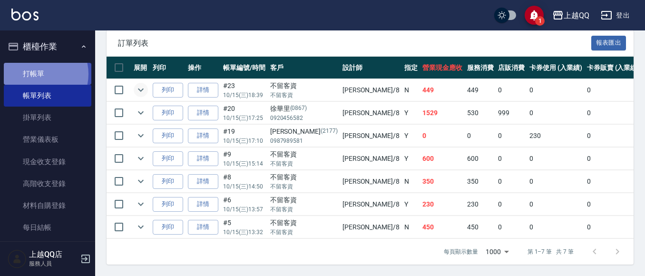
click at [37, 74] on link "打帳單" at bounding box center [47, 74] width 87 height 22
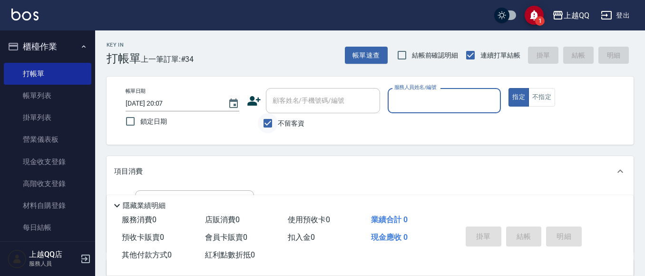
click at [264, 124] on input "不留客資" at bounding box center [268, 123] width 20 height 20
checkbox input "false"
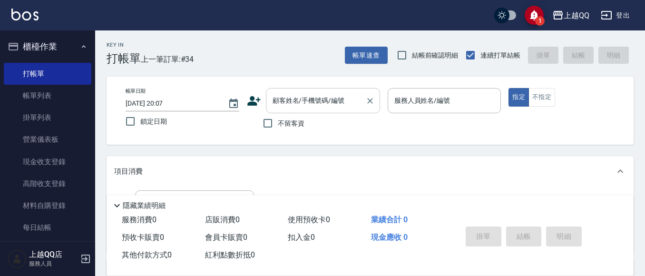
click at [276, 106] on input "顧客姓名/手機號碼/編號" at bounding box center [315, 100] width 91 height 17
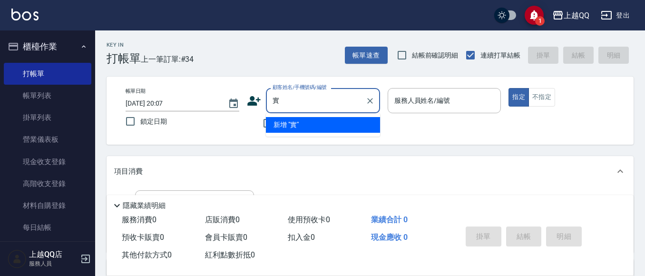
type input "石"
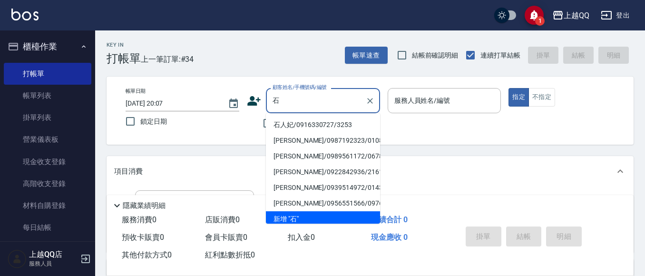
click at [294, 103] on input "石" at bounding box center [315, 100] width 91 height 17
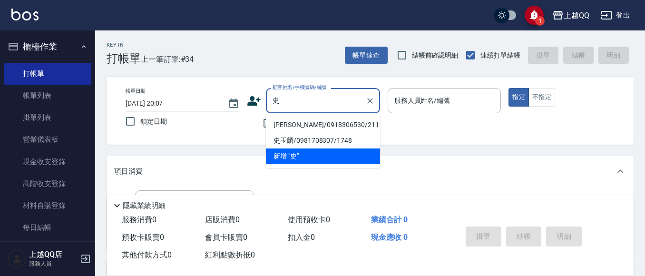
click at [305, 125] on li "[PERSON_NAME]/0918306530/2111" at bounding box center [323, 125] width 114 height 16
type input "[PERSON_NAME]/0918306530/2111"
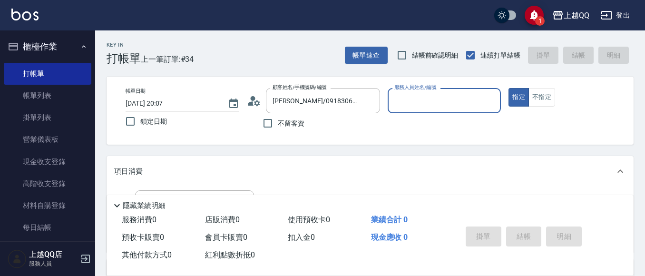
type input "[PERSON_NAME]-8"
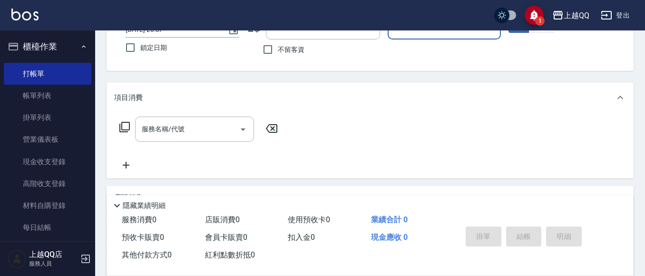
scroll to position [88, 0]
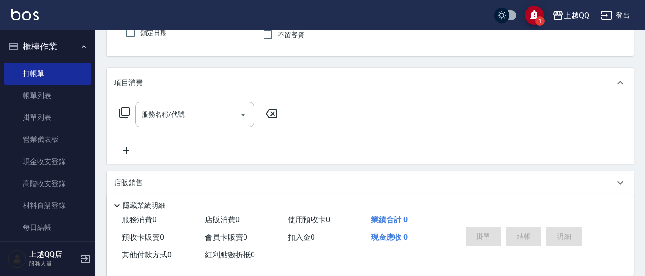
click at [125, 108] on icon at bounding box center [124, 111] width 11 height 11
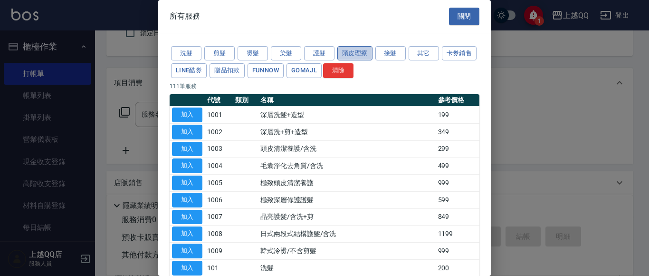
click at [351, 50] on button "頭皮理療" at bounding box center [355, 53] width 35 height 15
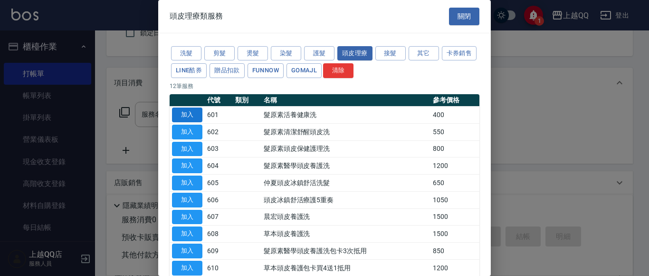
click at [183, 113] on button "加入" at bounding box center [187, 114] width 30 height 15
type input "髮原素活養健康洗(601)"
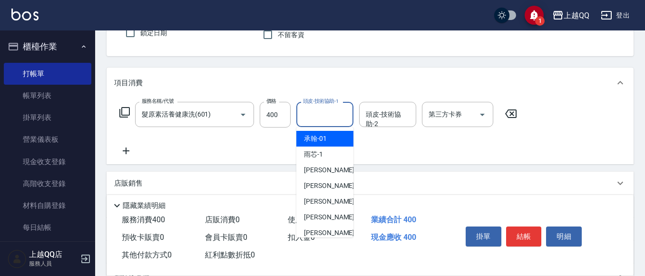
click at [310, 117] on input "頭皮-技術協助-1" at bounding box center [324, 114] width 48 height 17
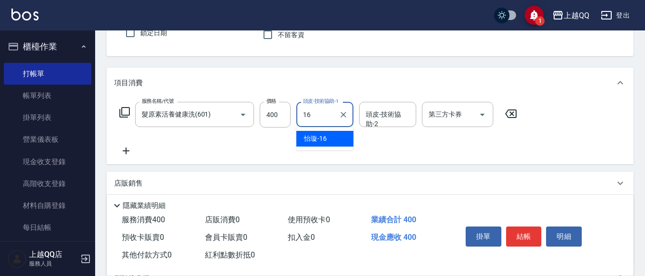
click at [316, 141] on span "[PERSON_NAME] -16" at bounding box center [315, 139] width 23 height 10
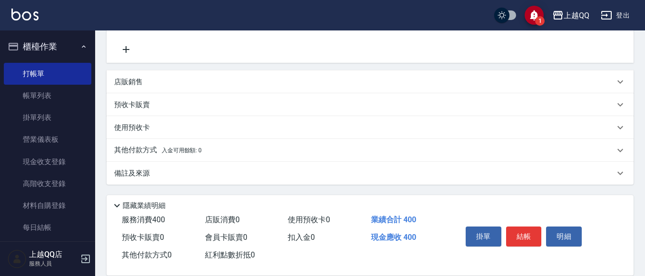
type input "[PERSON_NAME]-16"
click at [159, 75] on div "店販銷售" at bounding box center [369, 81] width 527 height 23
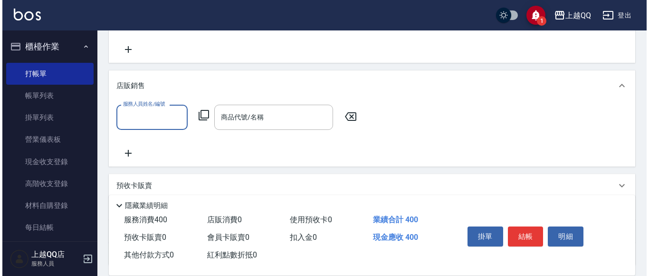
scroll to position [0, 0]
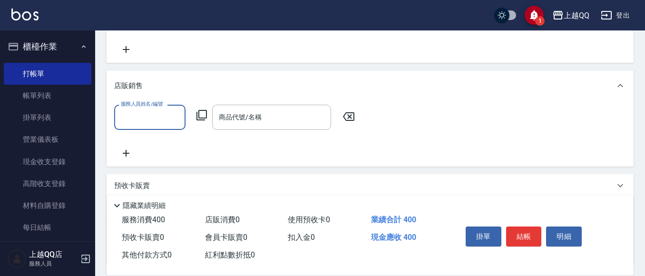
click at [174, 116] on input "服務人員姓名/編號" at bounding box center [149, 117] width 63 height 17
click at [163, 139] on div "[PERSON_NAME] -8" at bounding box center [149, 142] width 71 height 16
type input "[PERSON_NAME]-8"
click at [205, 111] on icon at bounding box center [201, 115] width 10 height 10
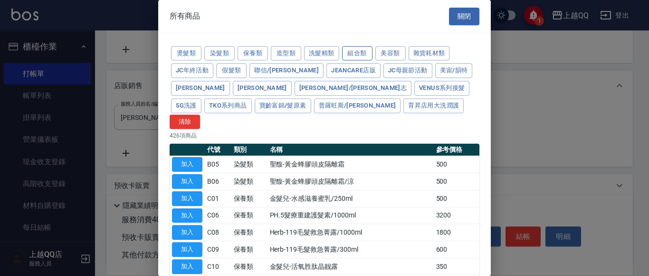
click at [350, 54] on button "組合類" at bounding box center [357, 53] width 30 height 15
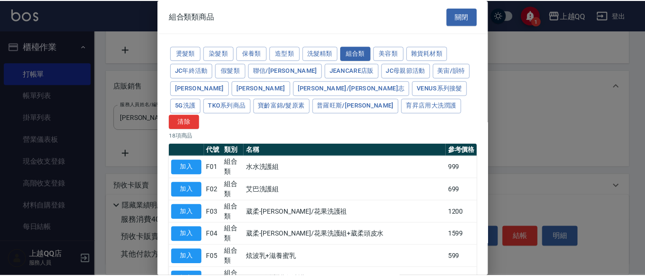
scroll to position [313, 0]
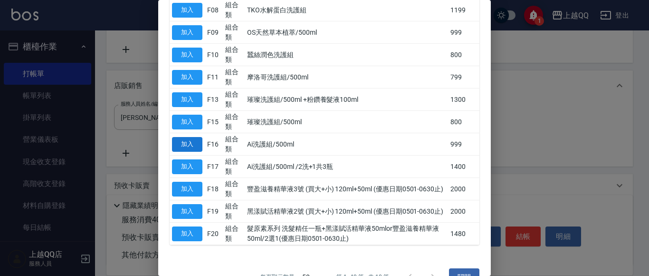
click at [191, 137] on button "加入" at bounding box center [187, 144] width 30 height 15
type input "Ai洗護組/500ml"
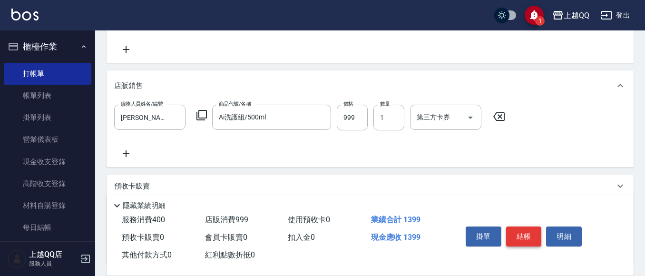
click at [520, 236] on button "結帳" at bounding box center [524, 236] width 36 height 20
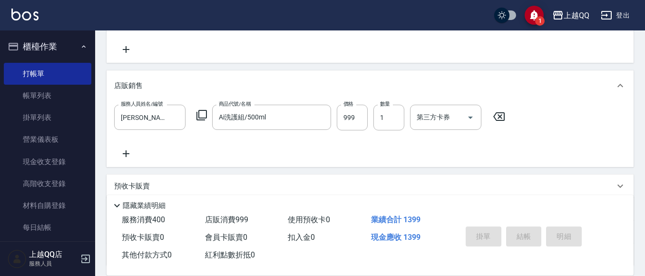
type input "[DATE] 20:08"
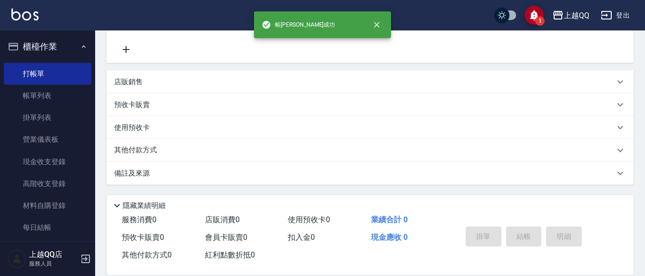
scroll to position [0, 0]
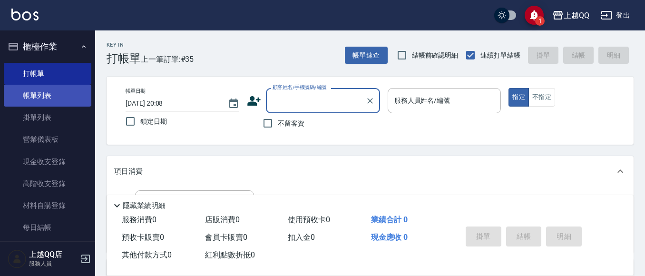
click at [35, 95] on link "帳單列表" at bounding box center [47, 96] width 87 height 22
click at [54, 97] on link "帳單列表" at bounding box center [47, 96] width 87 height 22
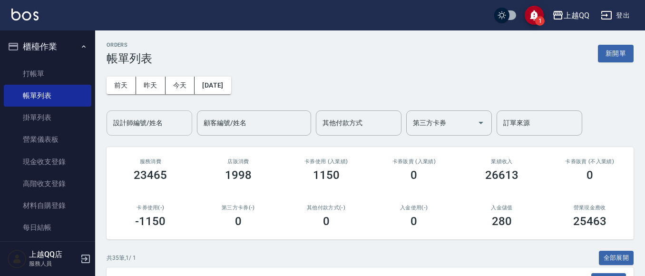
click at [141, 118] on div "設計師編號/姓名 設計師編號/姓名" at bounding box center [149, 122] width 86 height 25
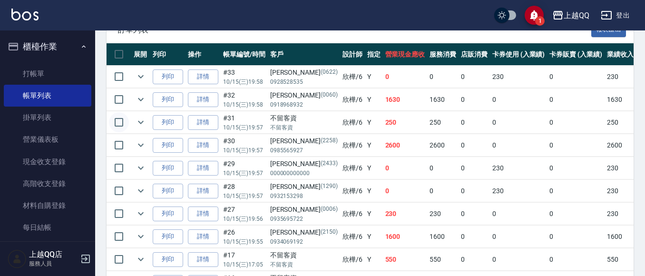
scroll to position [238, 0]
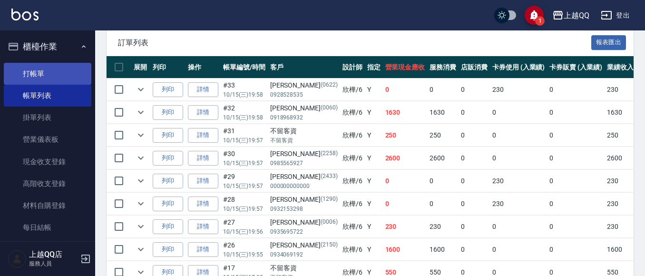
type input "欣樺-6"
click at [51, 78] on link "打帳單" at bounding box center [47, 74] width 87 height 22
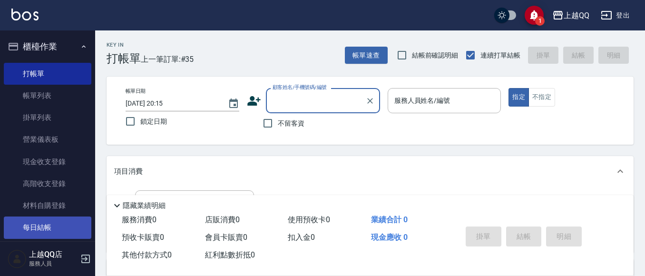
click at [39, 226] on link "每日結帳" at bounding box center [47, 227] width 87 height 22
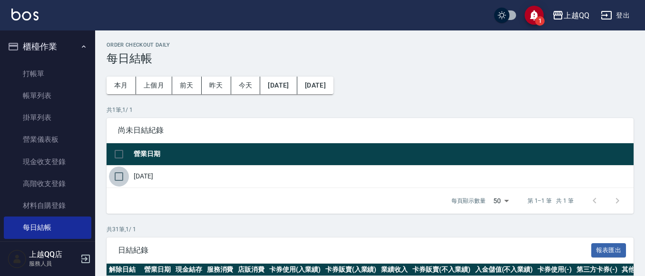
click at [120, 178] on input "checkbox" at bounding box center [119, 176] width 20 height 20
checkbox input "true"
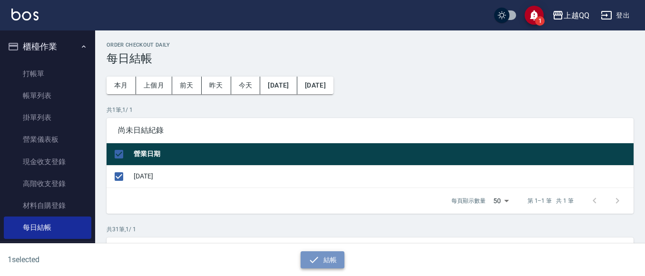
click at [310, 264] on icon "button" at bounding box center [313, 259] width 11 height 11
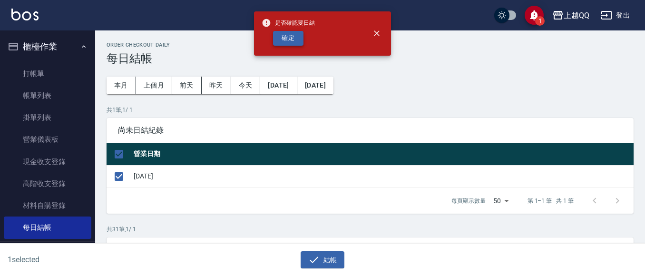
click at [280, 37] on button "確定" at bounding box center [288, 38] width 30 height 15
checkbox input "false"
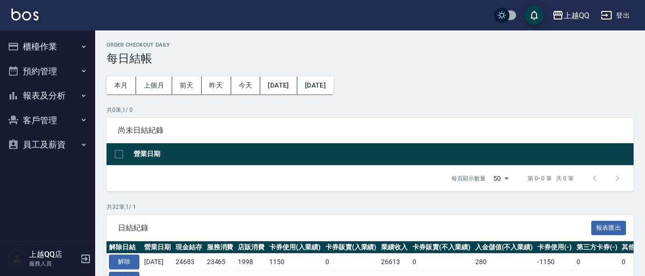
click at [56, 96] on button "報表及分析" at bounding box center [47, 95] width 87 height 25
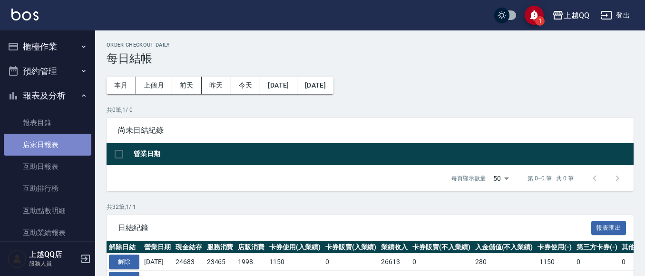
click at [48, 148] on link "店家日報表" at bounding box center [47, 145] width 87 height 22
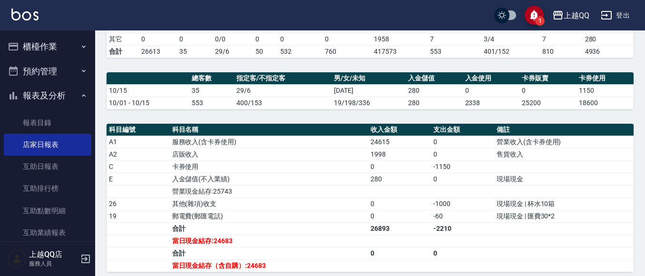
scroll to position [361, 0]
